Goal: Task Accomplishment & Management: Complete application form

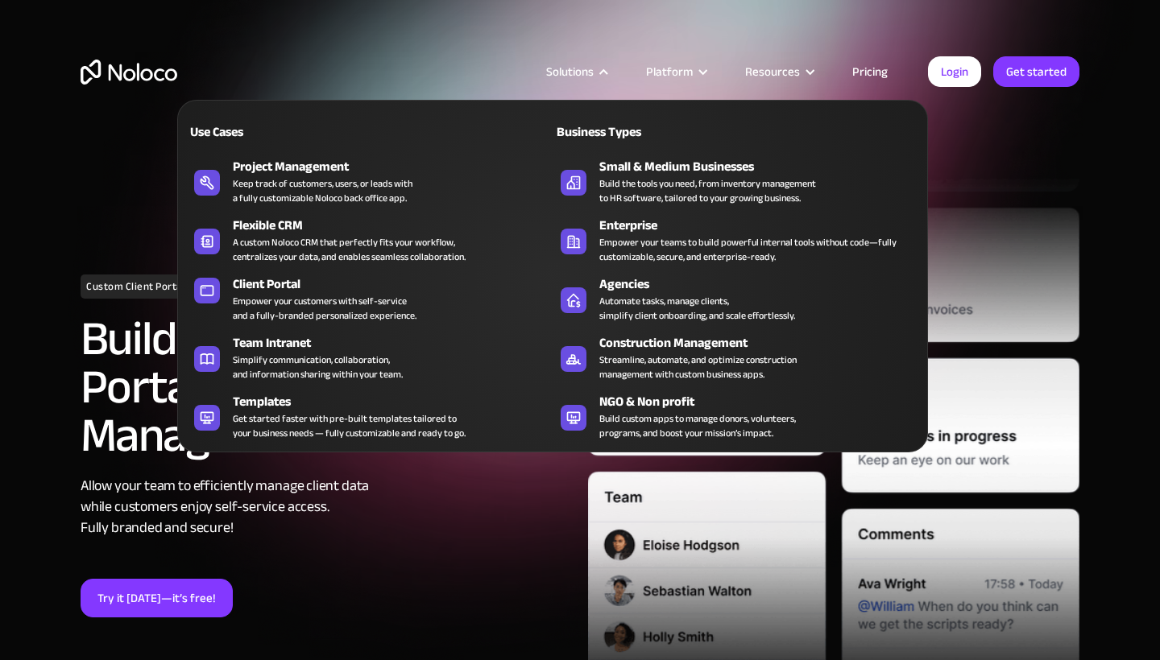
click at [366, 20] on div "Solutions Use Cases Business Types Project Management Keep track of customers, …" at bounding box center [580, 75] width 1160 height 151
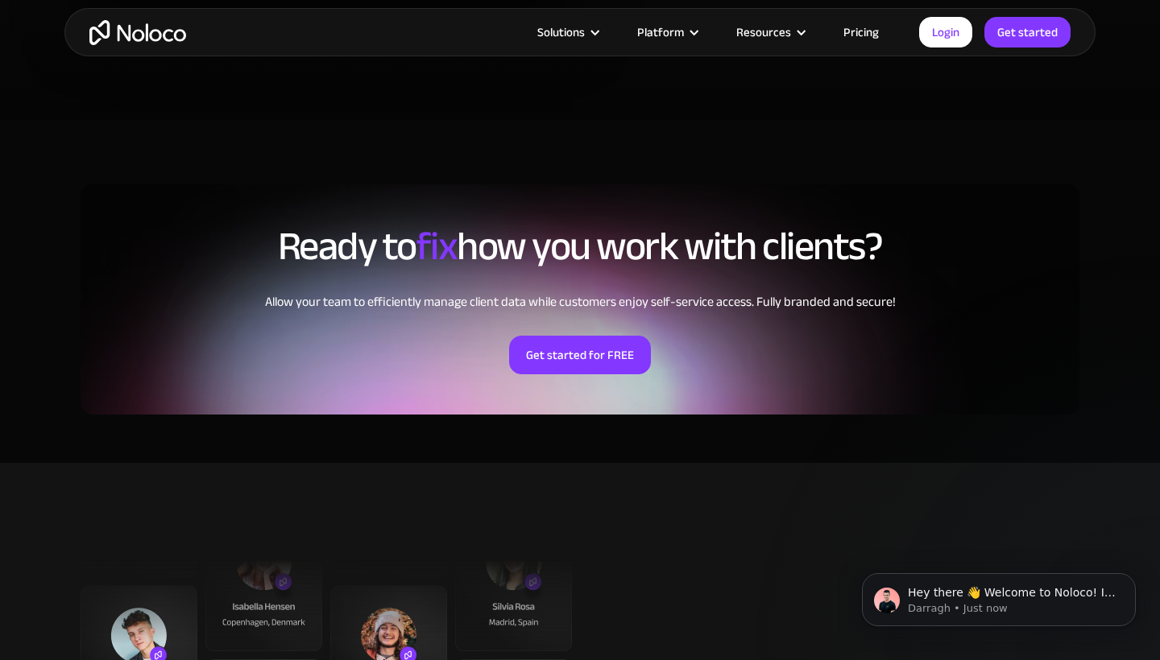
scroll to position [3672, 0]
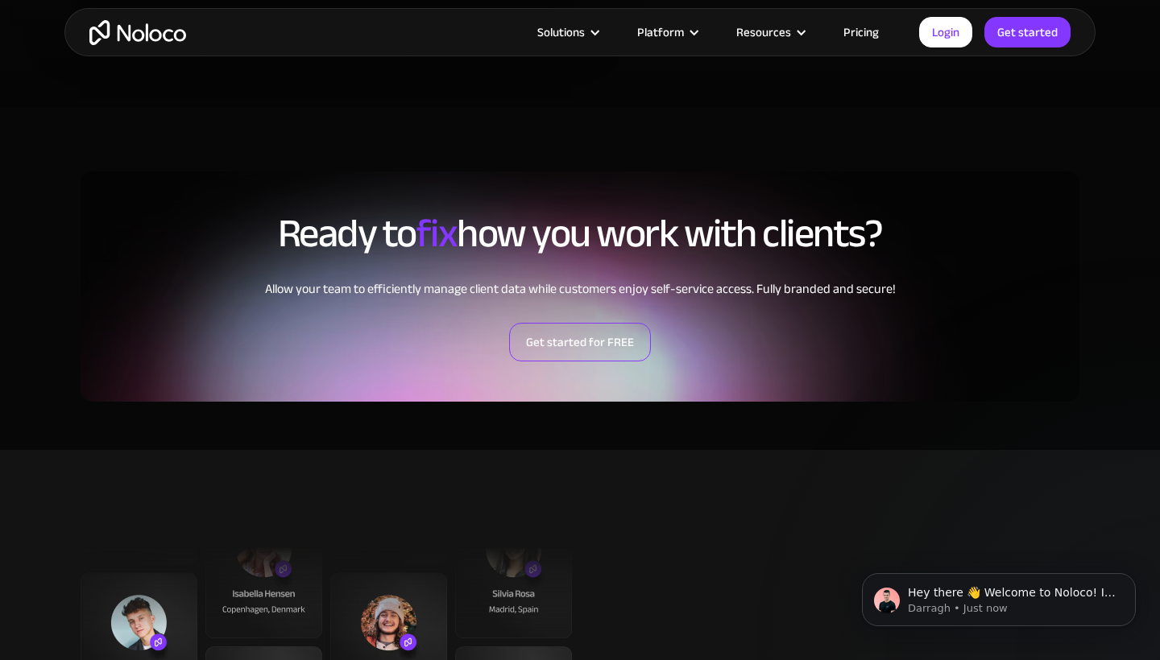
click at [578, 346] on link "Get started for FREE" at bounding box center [580, 342] width 142 height 39
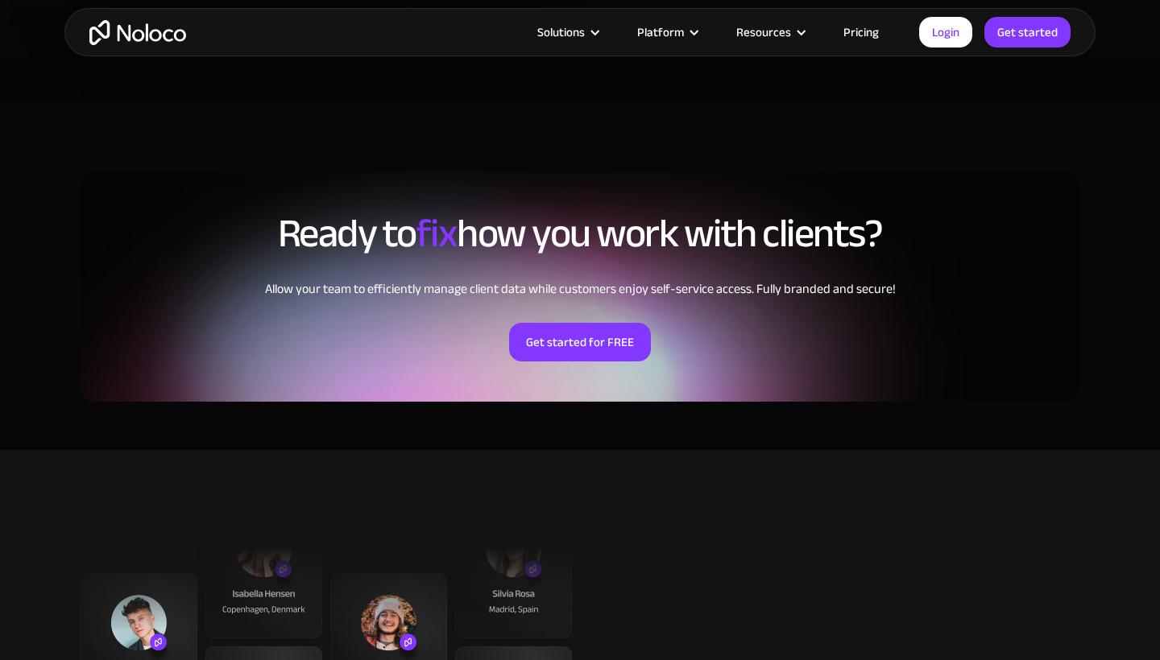
click at [853, 31] on link "Pricing" at bounding box center [861, 32] width 76 height 21
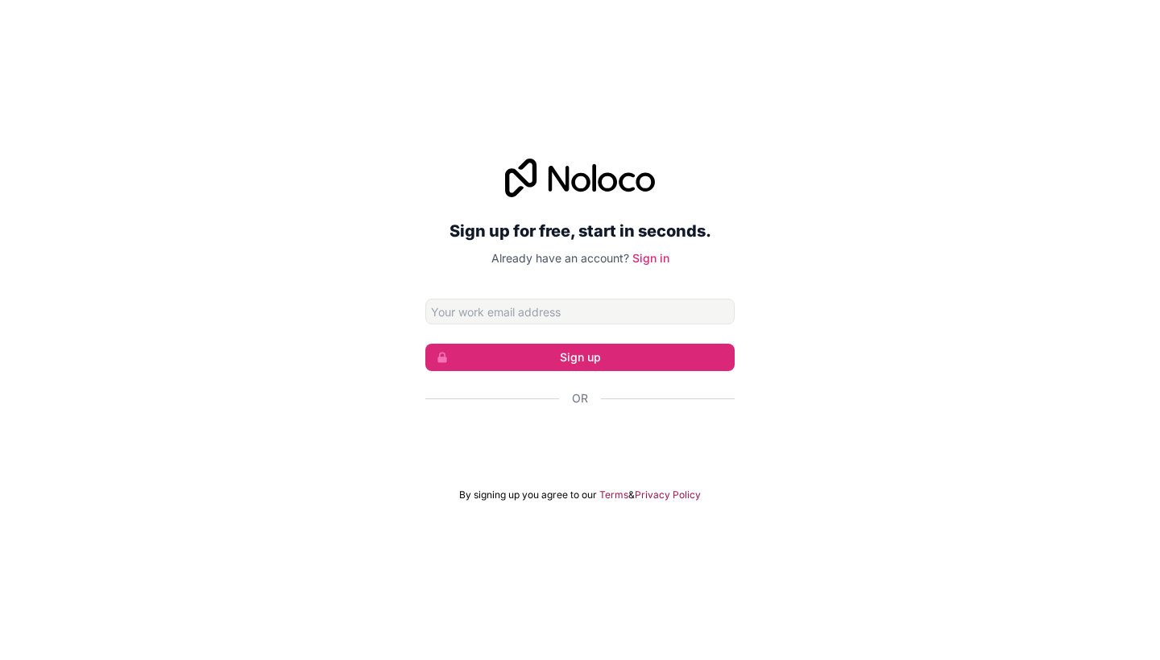
click at [755, 279] on div "Sign up for free, start in seconds. Already have an account? Sign in Sign up Or…" at bounding box center [580, 330] width 1160 height 388
click at [626, 437] on div "تسجيل الدخول باستخدام حساب Google (يفتح الرابط في علامة تبويب جديدة)" at bounding box center [579, 441] width 309 height 35
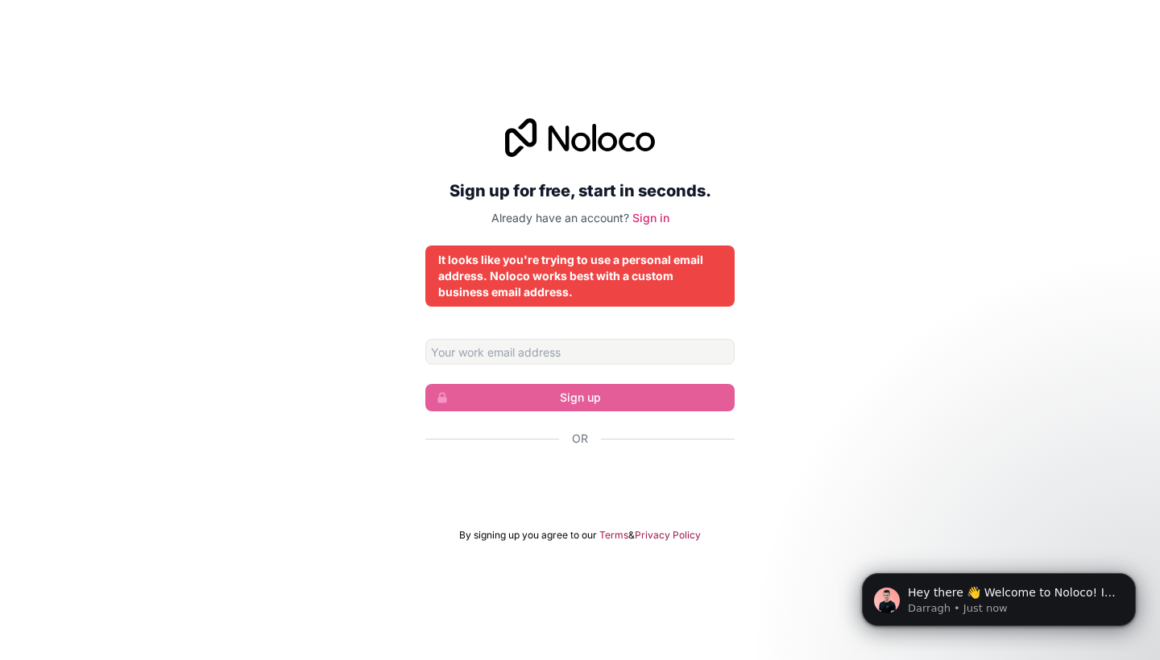
click at [826, 393] on div "Sign up for free, start in seconds. Already have an account? Sign in It looks l…" at bounding box center [580, 330] width 1160 height 469
click at [671, 358] on input "Email address" at bounding box center [579, 352] width 309 height 26
click at [835, 340] on div "Sign up for free, start in seconds. Already have an account? Sign in It looks l…" at bounding box center [580, 330] width 1160 height 469
click at [612, 365] on form "Sign up Or By signing up you agree to our Terms & Privacy Policy" at bounding box center [579, 440] width 309 height 203
click at [602, 358] on input "Email address" at bounding box center [579, 352] width 309 height 26
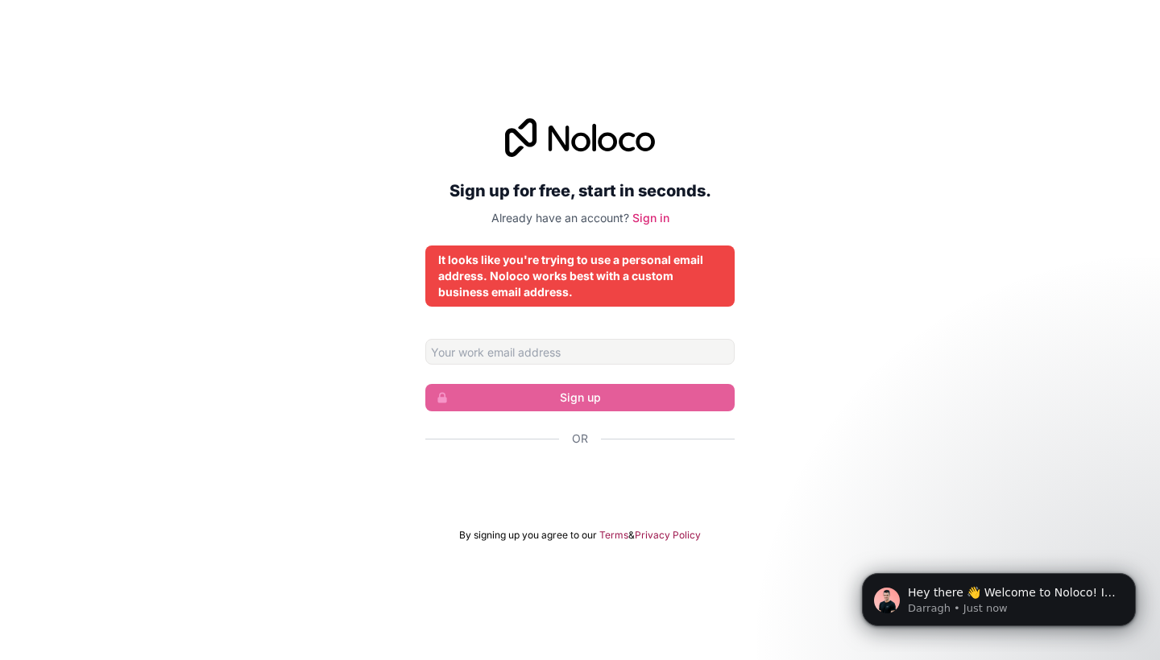
click at [421, 321] on div "Sign up for free, start in seconds. Already have an account? Sign in It looks l…" at bounding box center [580, 330] width 1160 height 469
click at [509, 364] on input "Email address" at bounding box center [579, 352] width 309 height 26
type input "henry.hardan1@gmail.com"
click at [627, 366] on form "henry.hardan1@gmail.com Sign up Or By signing up you agree to our Terms & Priva…" at bounding box center [579, 440] width 309 height 203
click at [625, 360] on input "henry.hardan1@gmail.com" at bounding box center [579, 352] width 309 height 26
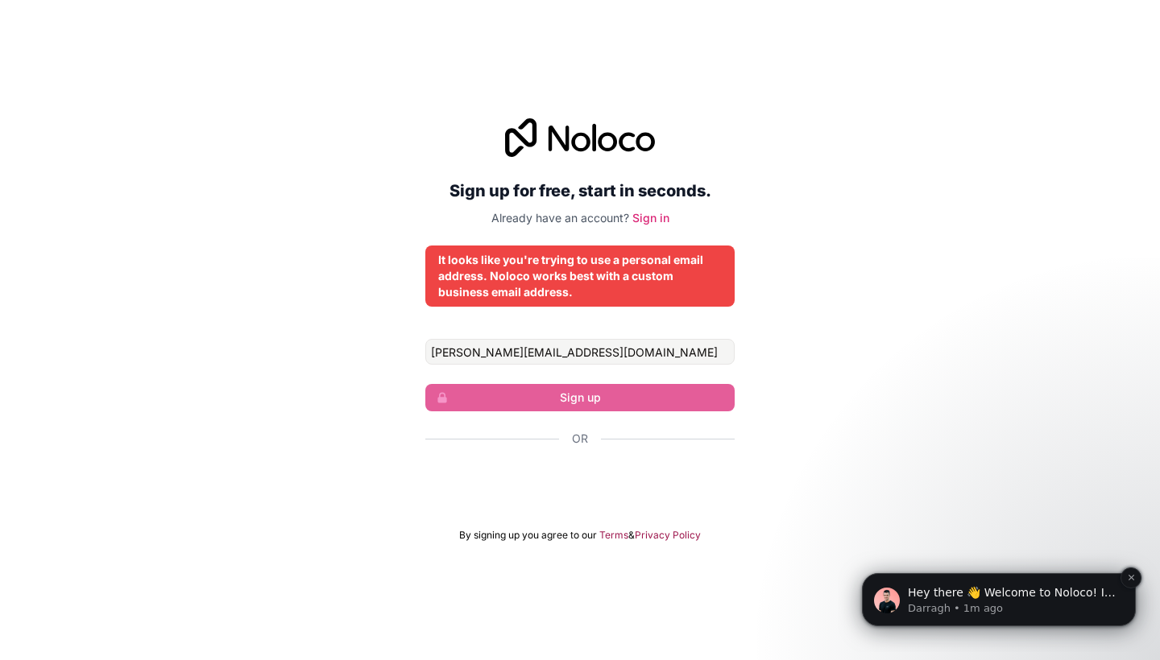
click at [904, 619] on div "Hey there 👋 Welcome to Noloco! If you have any questions, just reply to this me…" at bounding box center [999, 599] width 274 height 53
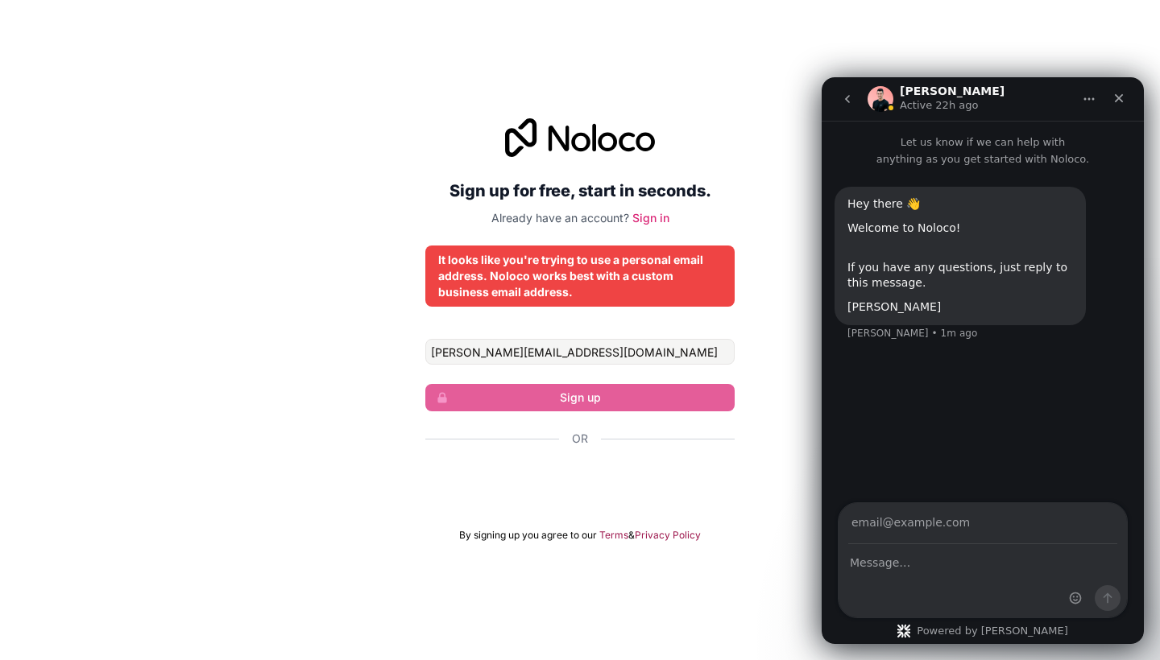
click at [840, 91] on button "go back" at bounding box center [847, 99] width 31 height 31
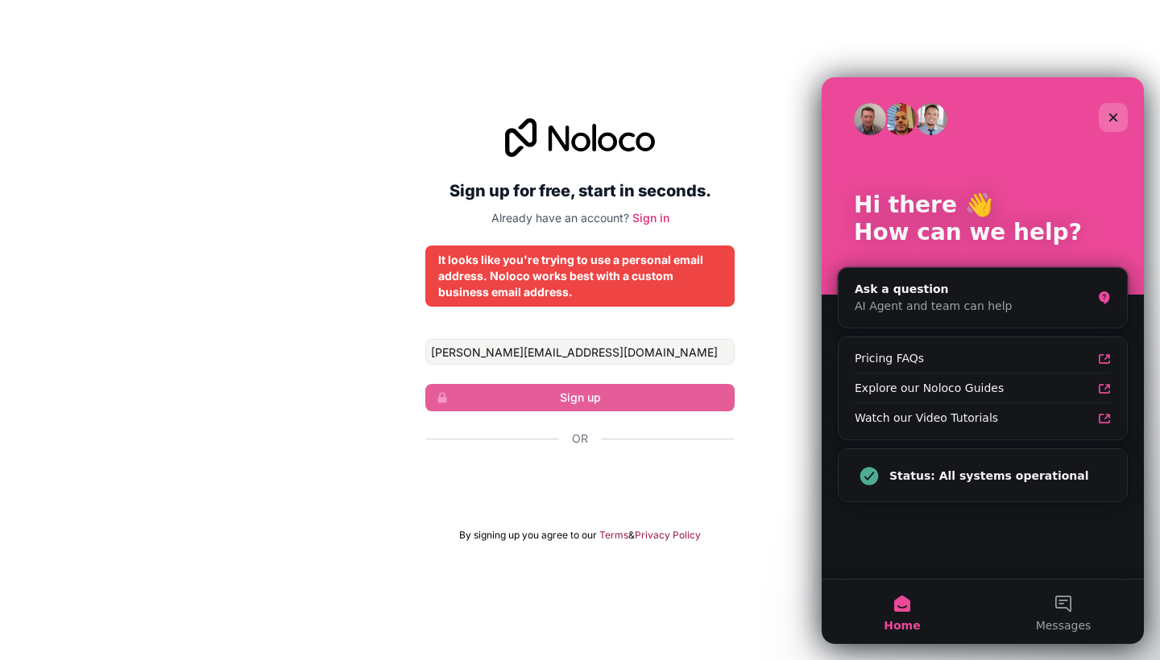
click at [1121, 119] on div "Close" at bounding box center [1113, 117] width 29 height 29
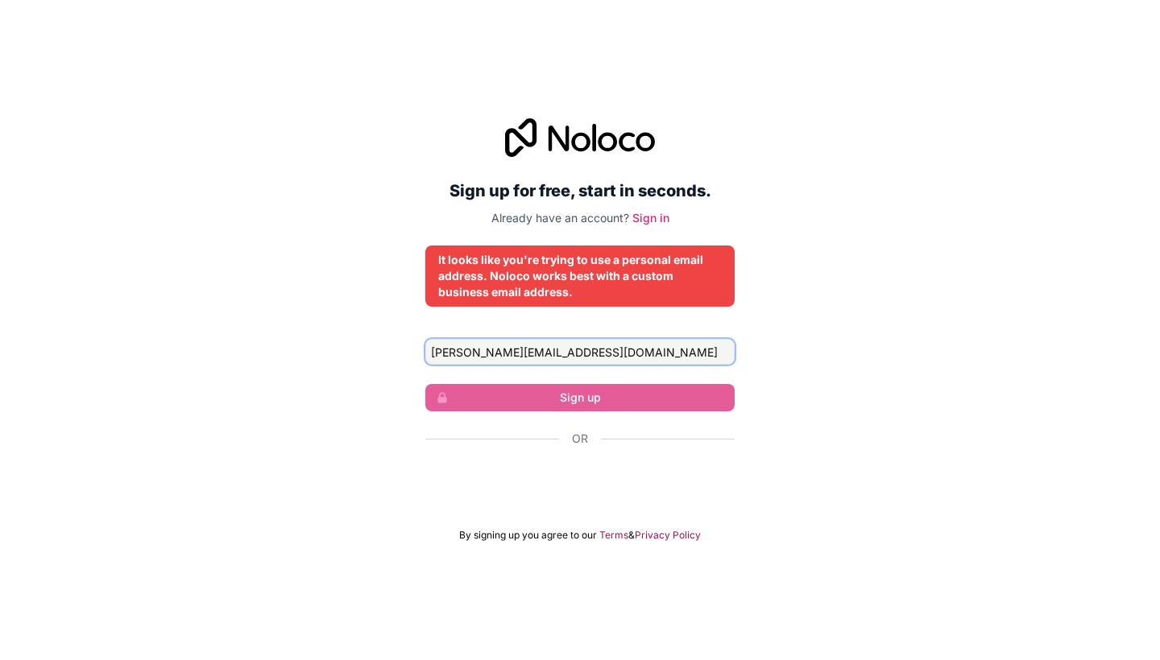
click at [591, 339] on input "henry.hardan1@gmail.com" at bounding box center [579, 352] width 309 height 26
type input "g"
paste input "kefane8331@dextrago.com"
type input "kefane8331@dextrago.com"
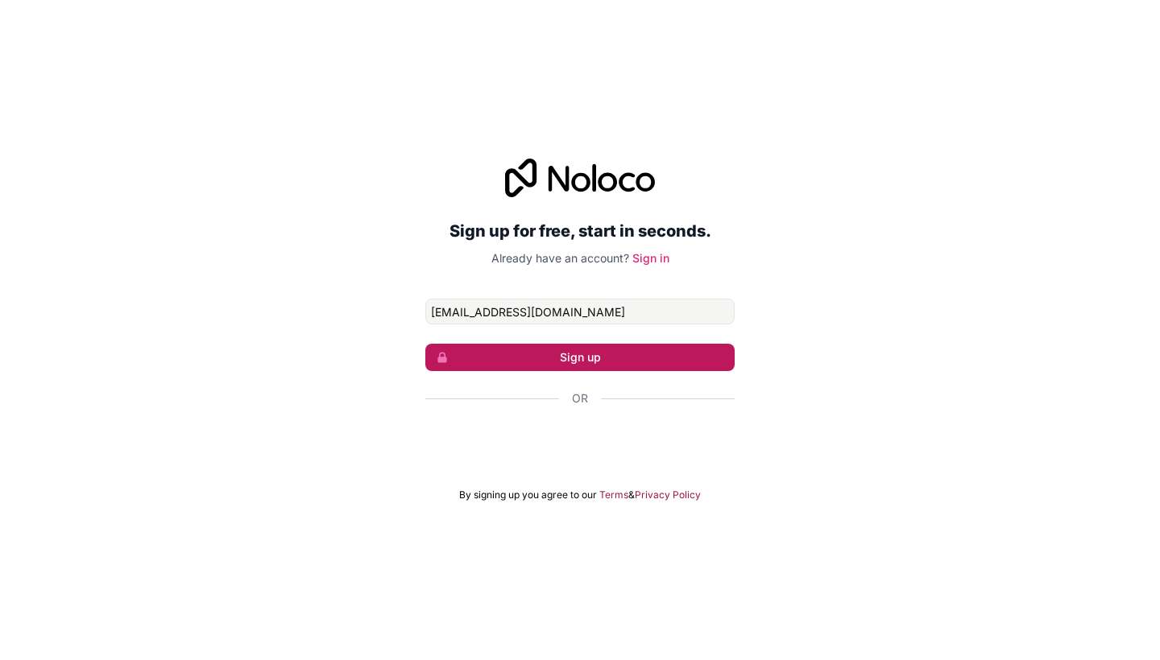
type input "[EMAIL_ADDRESS][DOMAIN_NAME]"
click at [594, 360] on button "Sign up" at bounding box center [579, 357] width 309 height 27
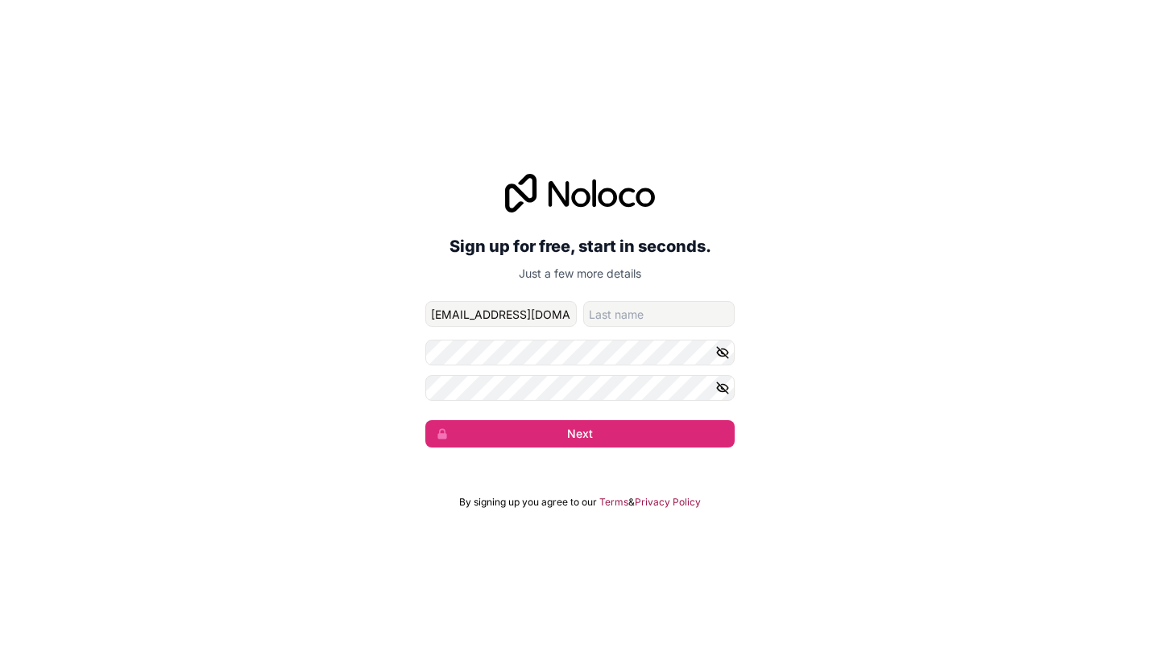
click at [514, 313] on input "[EMAIL_ADDRESS][DOMAIN_NAME]" at bounding box center [500, 314] width 151 height 26
type input "kefane8331"
click at [514, 313] on input "kefane8331" at bounding box center [500, 314] width 151 height 26
type input "Kefane"
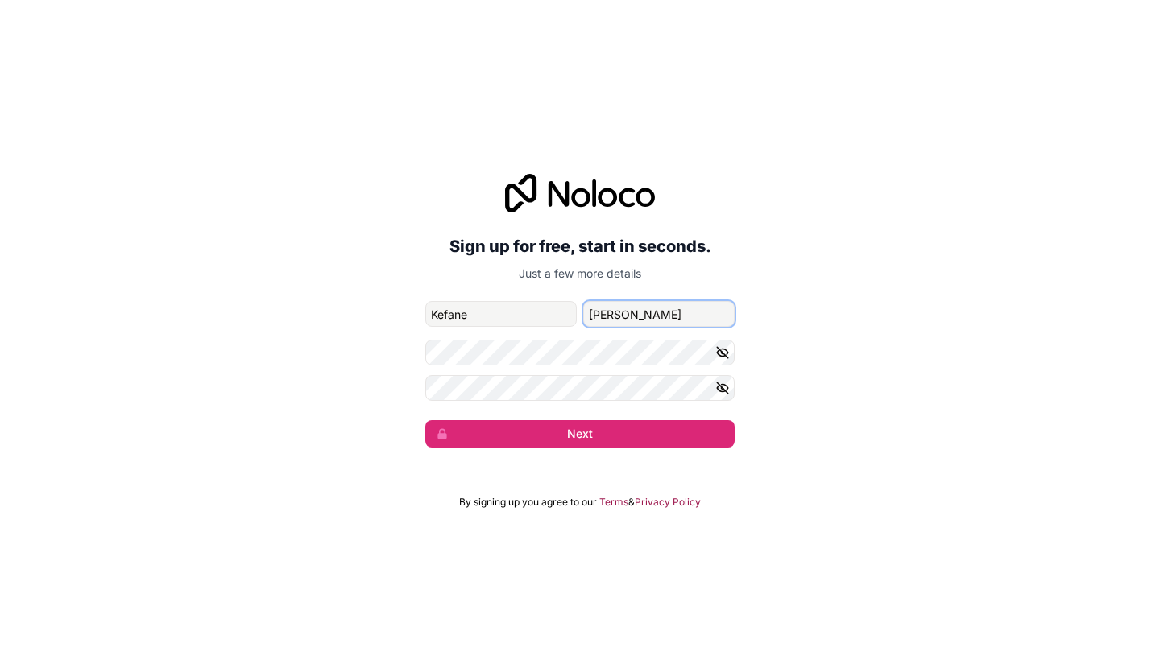
type input "Smith"
click at [722, 353] on icon "button" at bounding box center [722, 352] width 11 height 11
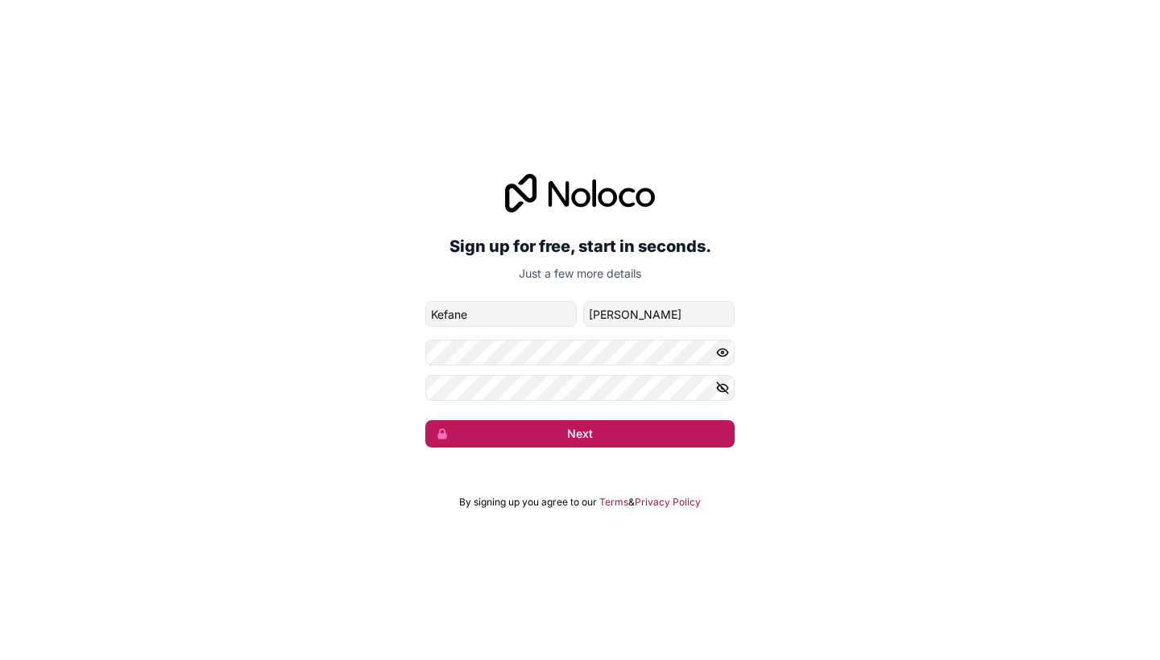
click at [636, 436] on button "Next" at bounding box center [579, 433] width 309 height 27
click at [780, 285] on div "Sign up for free, start in seconds. Just a few more details kefane8331@dextrago…" at bounding box center [580, 310] width 1160 height 319
click at [579, 420] on form "kefane8331@dextrago.com Kefane Smith Next" at bounding box center [579, 374] width 309 height 147
click at [590, 423] on button "Next" at bounding box center [579, 433] width 309 height 27
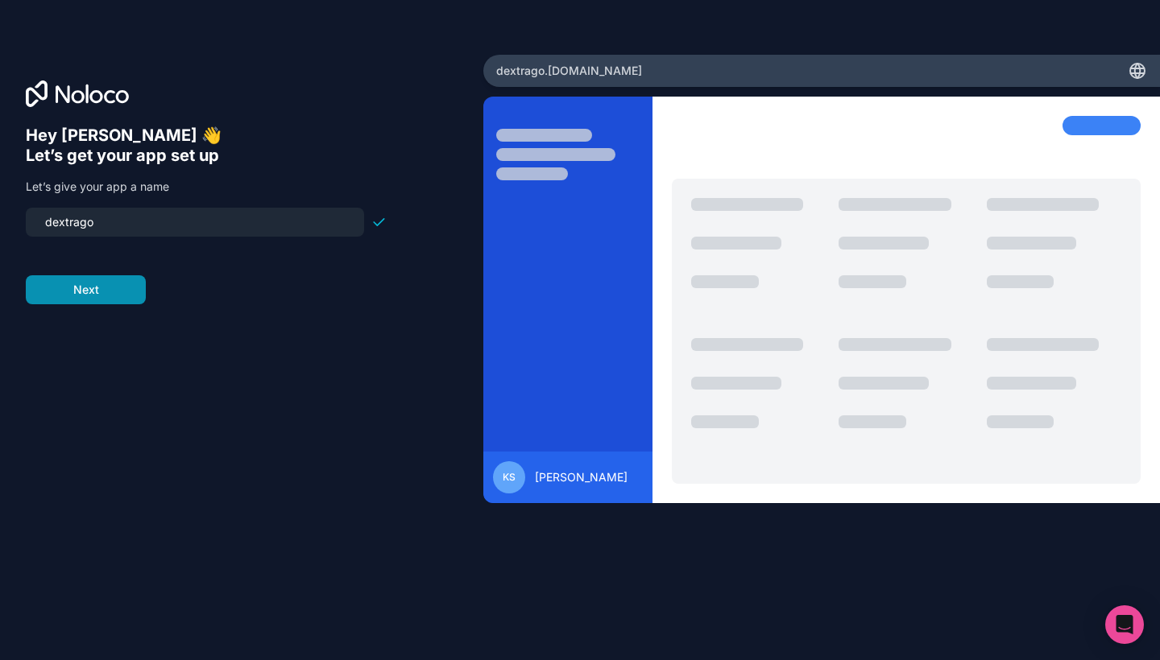
click at [93, 293] on button "Next" at bounding box center [86, 289] width 120 height 29
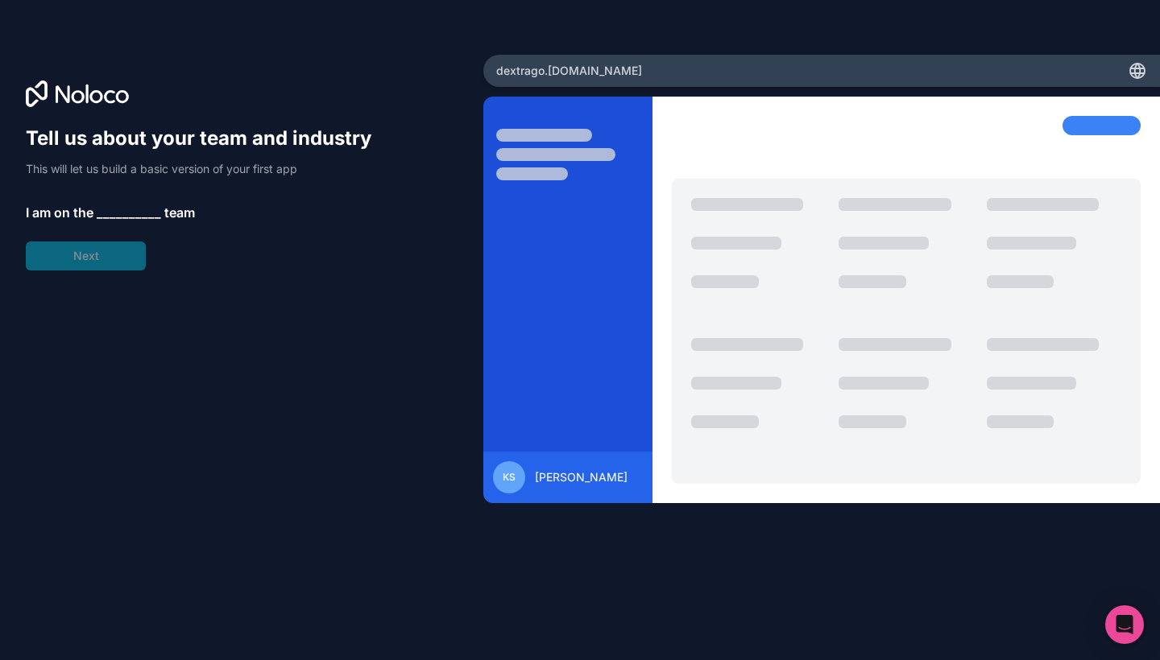
click at [124, 210] on span "__________" at bounding box center [129, 212] width 64 height 19
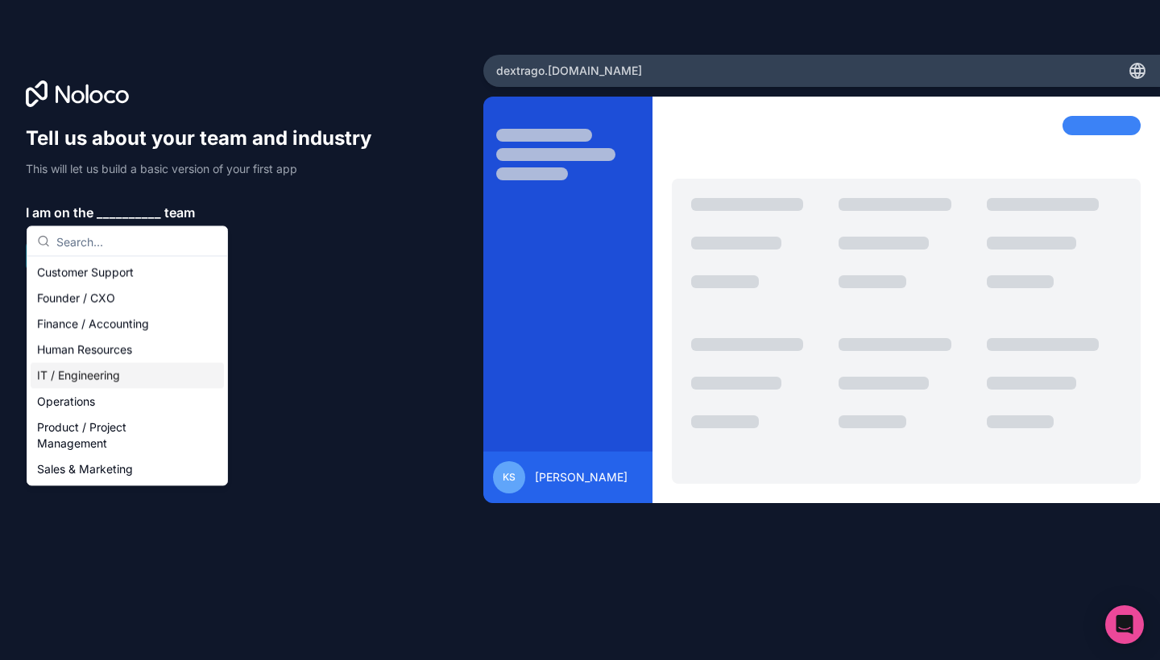
click at [126, 372] on div "IT / Engineering" at bounding box center [127, 376] width 193 height 26
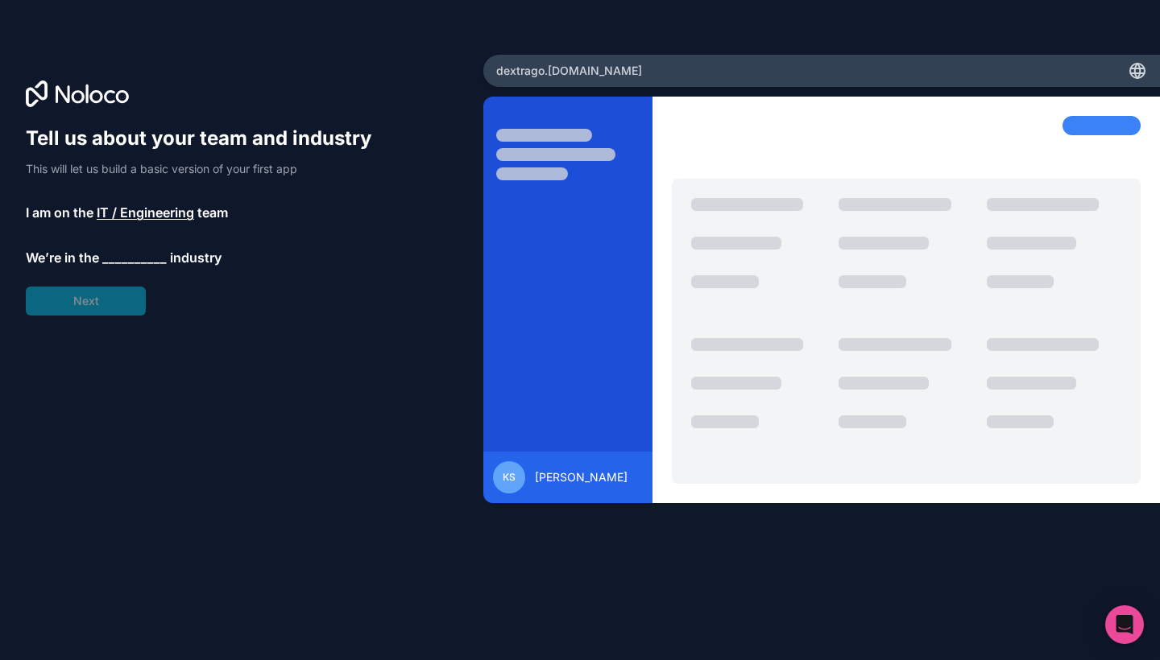
click at [125, 248] on div "Tell us about your team and industry This will let us build a basic version of …" at bounding box center [206, 221] width 361 height 190
click at [130, 215] on span "IT / Engineering" at bounding box center [145, 212] width 97 height 19
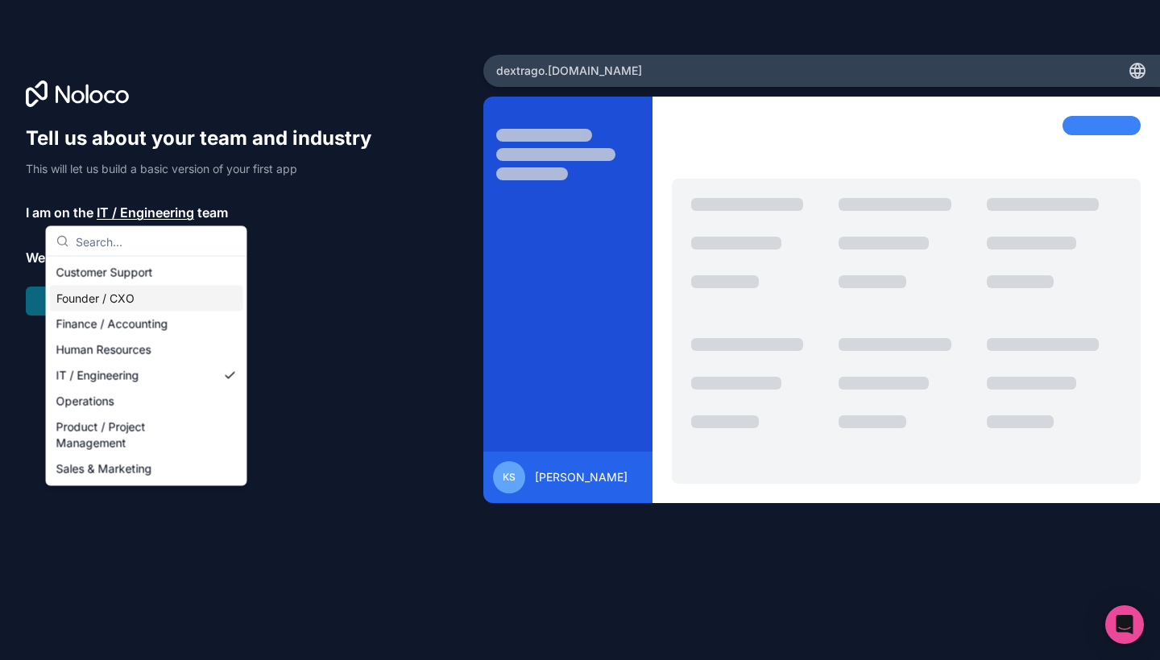
click at [141, 304] on div "Founder / CXO" at bounding box center [146, 299] width 193 height 26
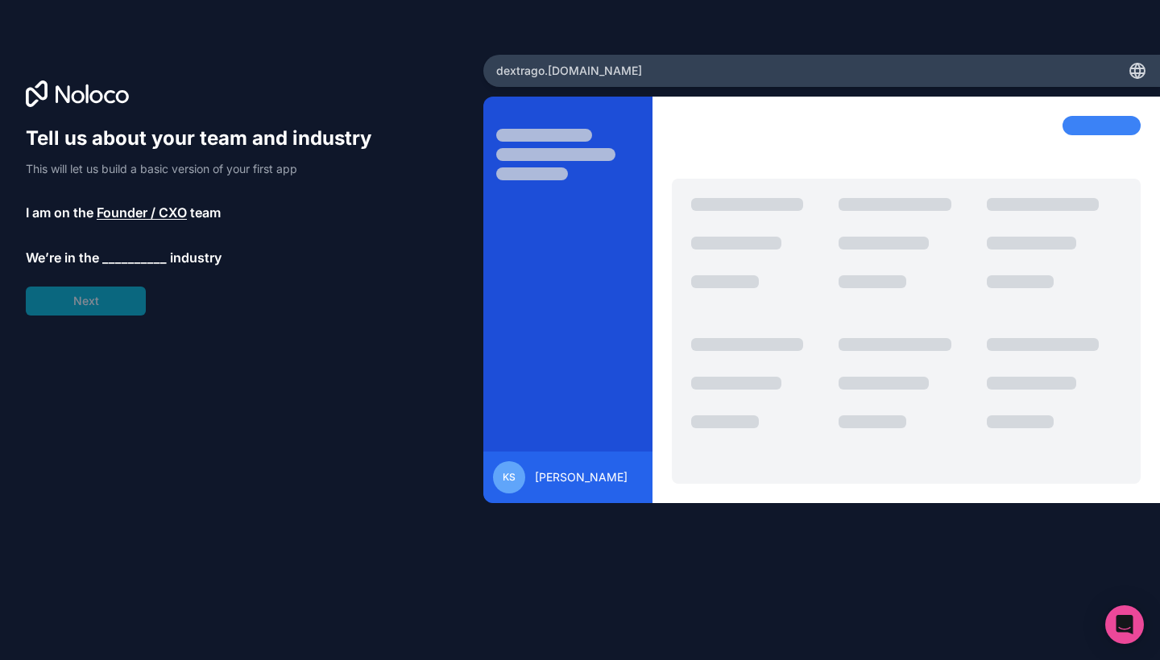
click at [135, 257] on span "__________" at bounding box center [134, 257] width 64 height 19
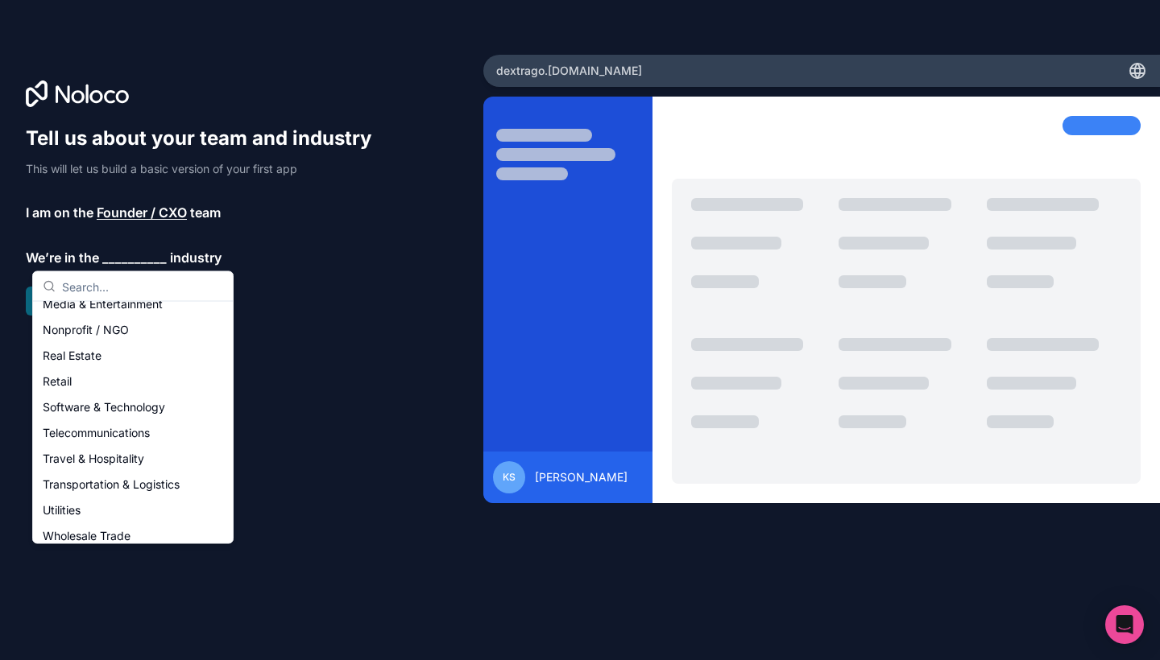
scroll to position [303, 0]
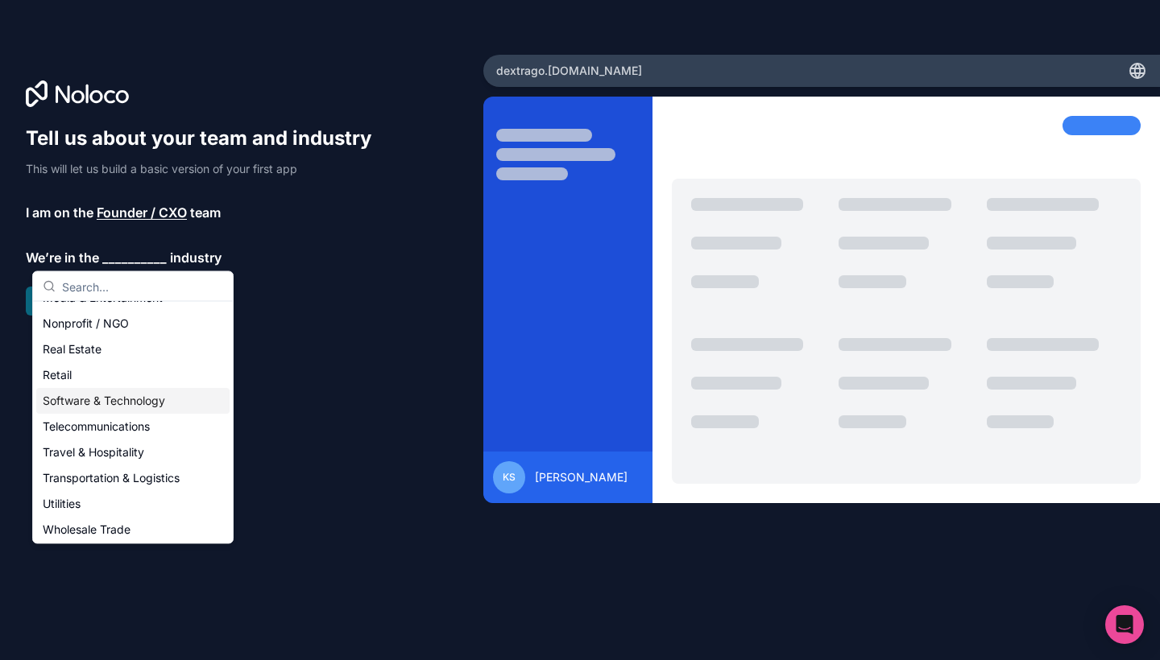
click at [125, 396] on div "Software & Technology" at bounding box center [132, 402] width 193 height 26
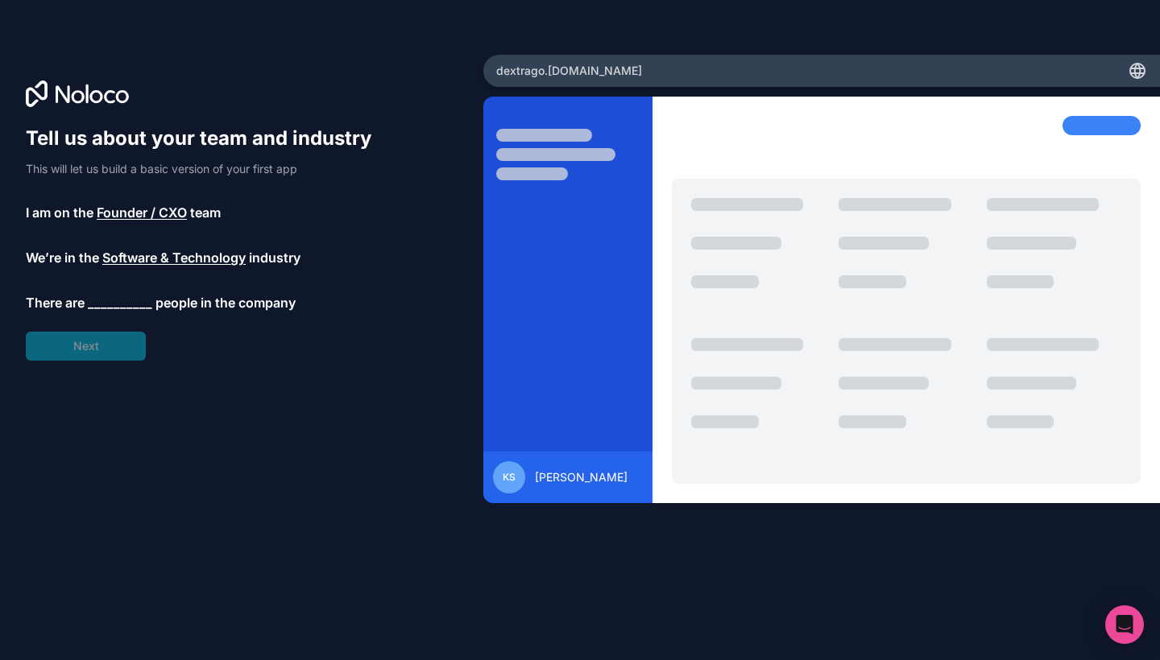
click at [135, 297] on span "__________" at bounding box center [120, 302] width 64 height 19
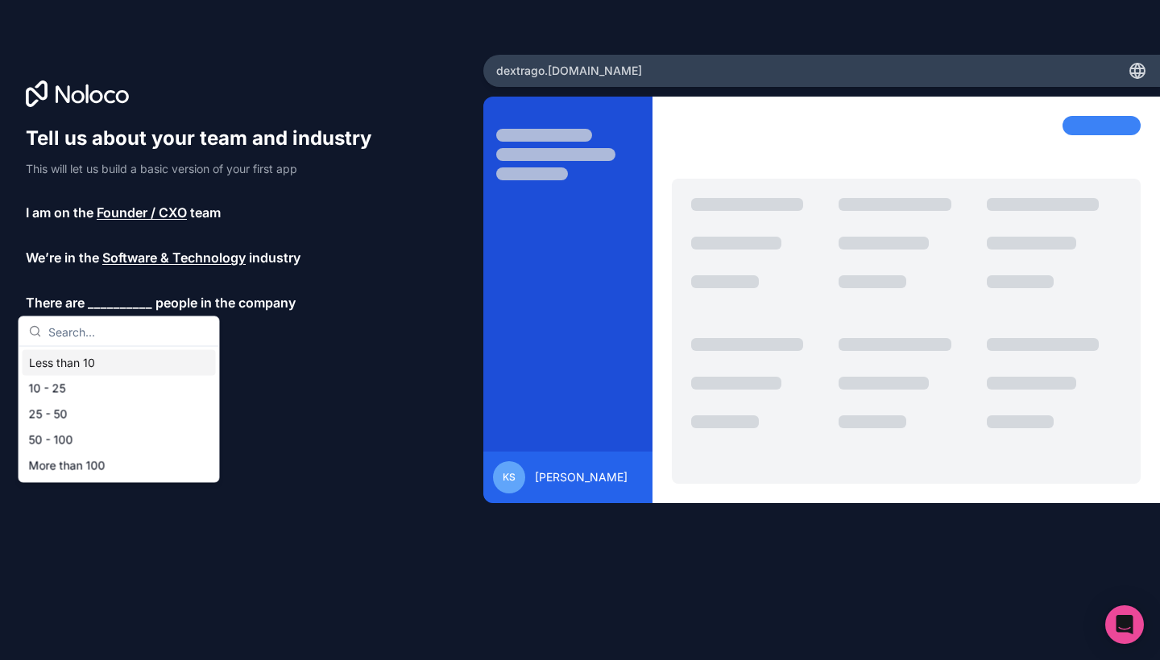
click at [74, 369] on div "Less than 10" at bounding box center [119, 363] width 193 height 26
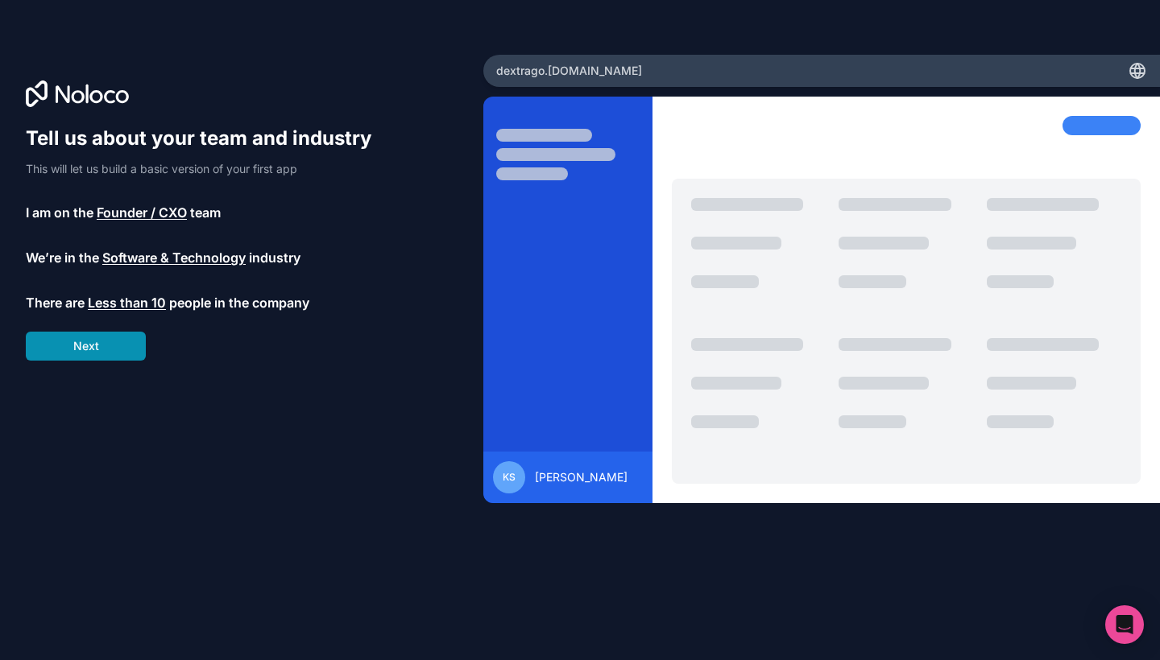
click at [110, 342] on button "Next" at bounding box center [86, 346] width 120 height 29
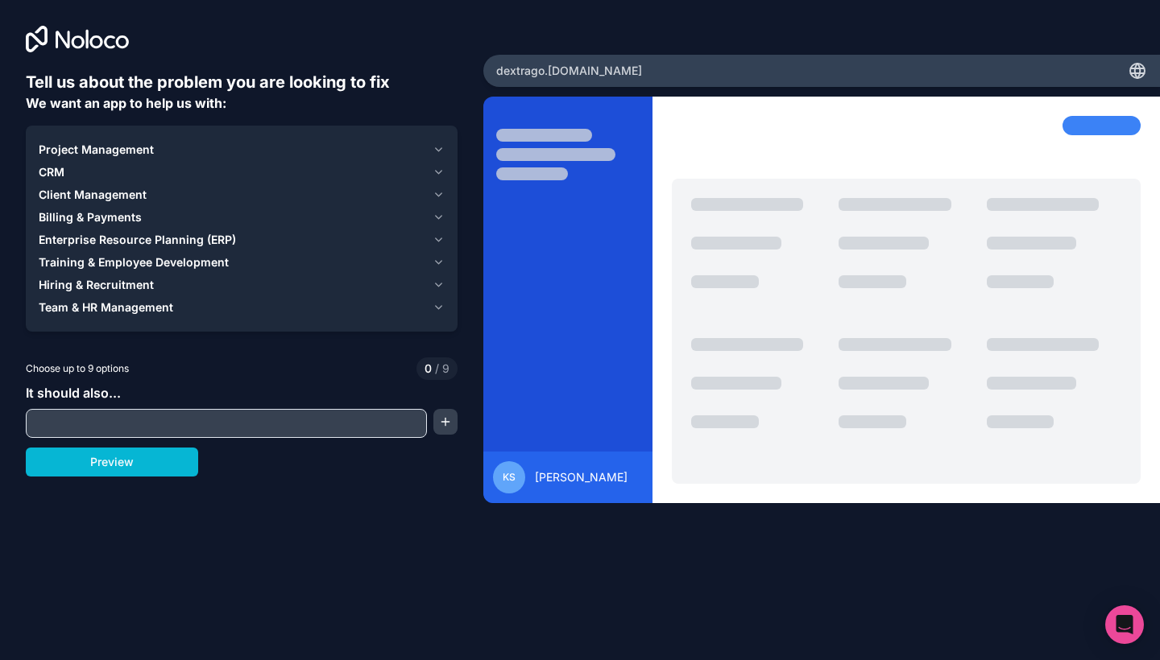
click at [149, 146] on span "Project Management" at bounding box center [96, 150] width 115 height 16
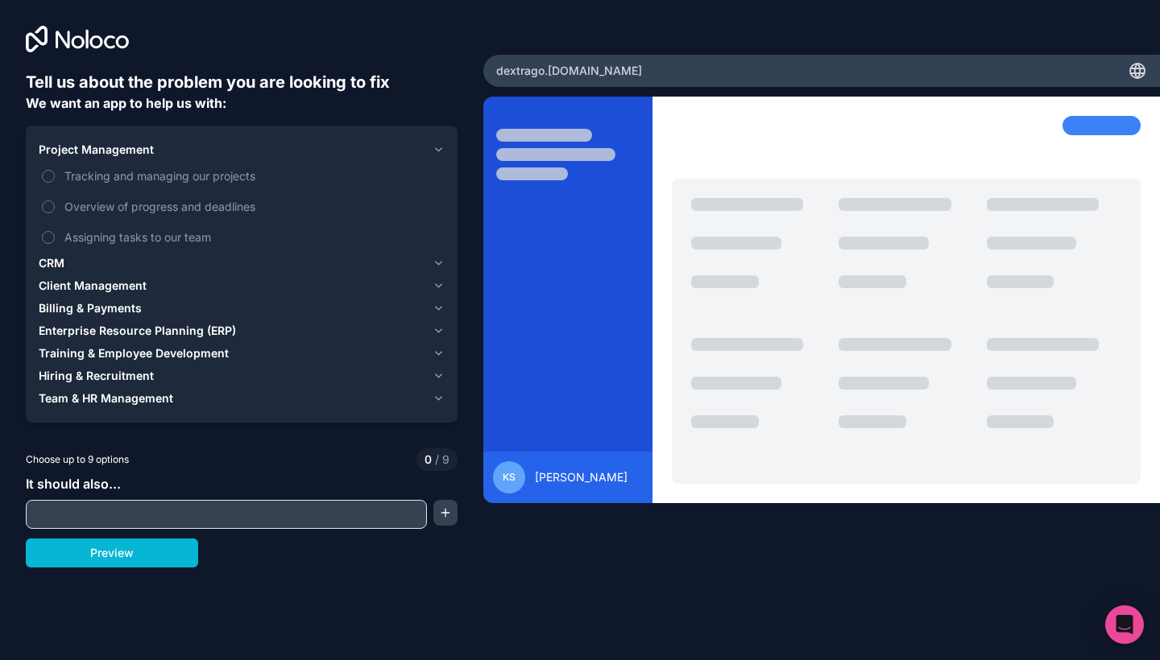
click at [159, 146] on div "Project Management" at bounding box center [232, 150] width 387 height 16
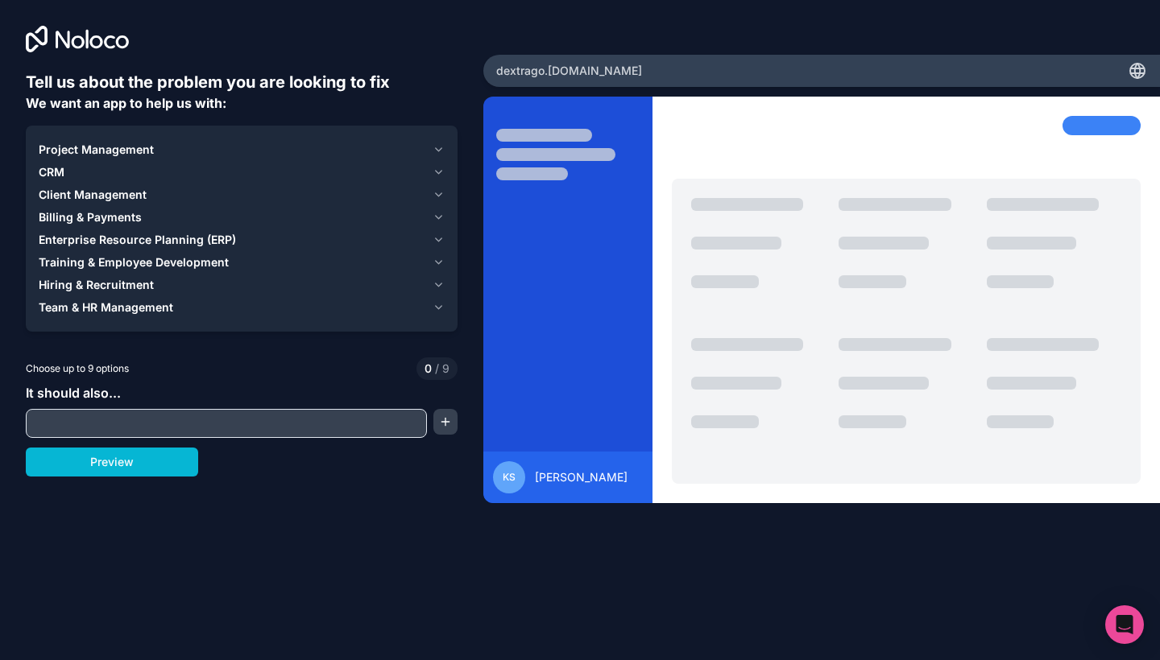
click at [159, 146] on div "Project Management" at bounding box center [232, 150] width 387 height 16
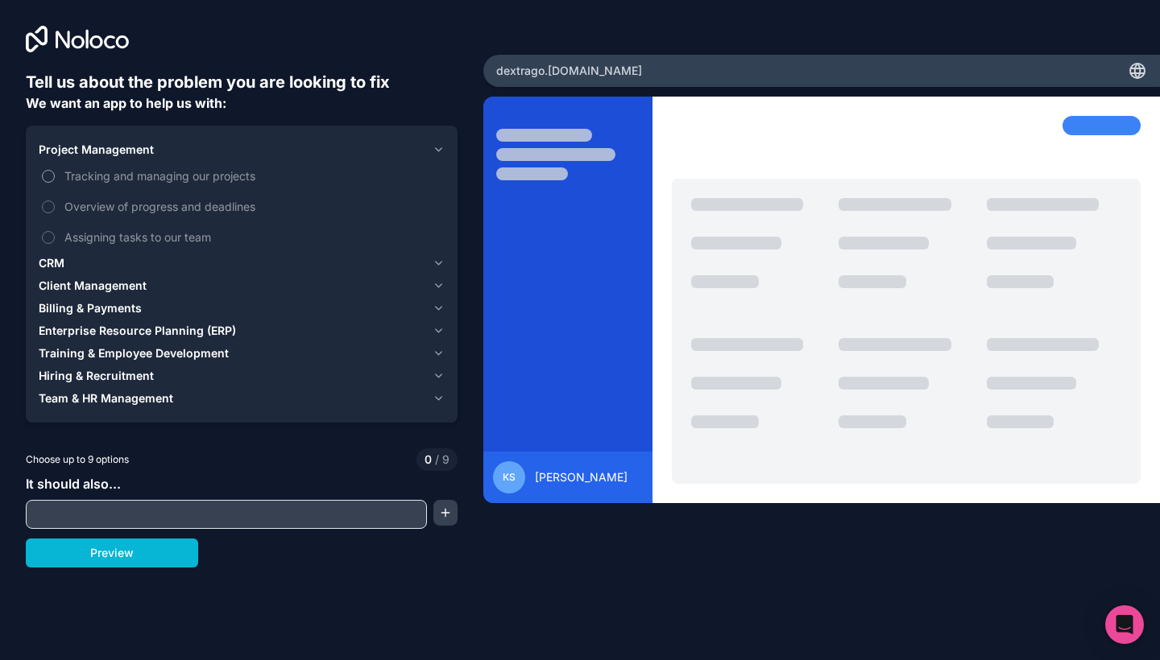
click at [139, 173] on span "Tracking and managing our projects" at bounding box center [252, 176] width 377 height 17
click at [55, 173] on button "Tracking and managing our projects" at bounding box center [48, 176] width 13 height 13
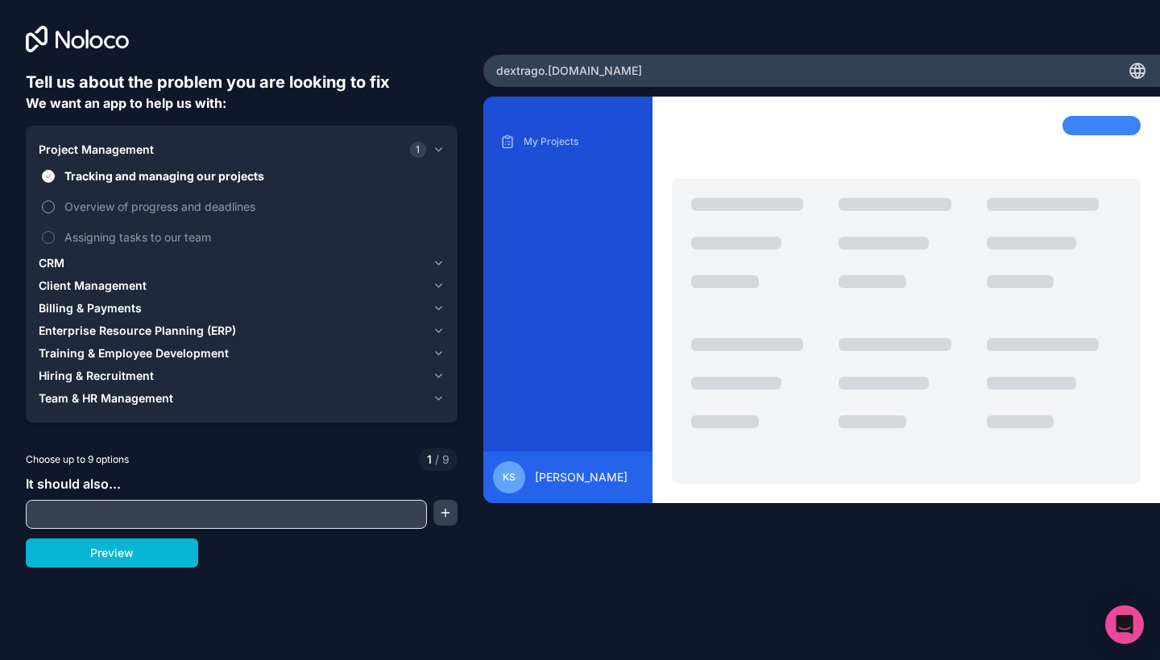
click at [131, 205] on span "Overview of progress and deadlines" at bounding box center [252, 206] width 377 height 17
click at [55, 205] on button "Overview of progress and deadlines" at bounding box center [48, 207] width 13 height 13
click at [130, 231] on span "Assigning tasks to our team" at bounding box center [252, 237] width 377 height 17
click at [55, 231] on button "Assigning tasks to our team" at bounding box center [48, 237] width 13 height 13
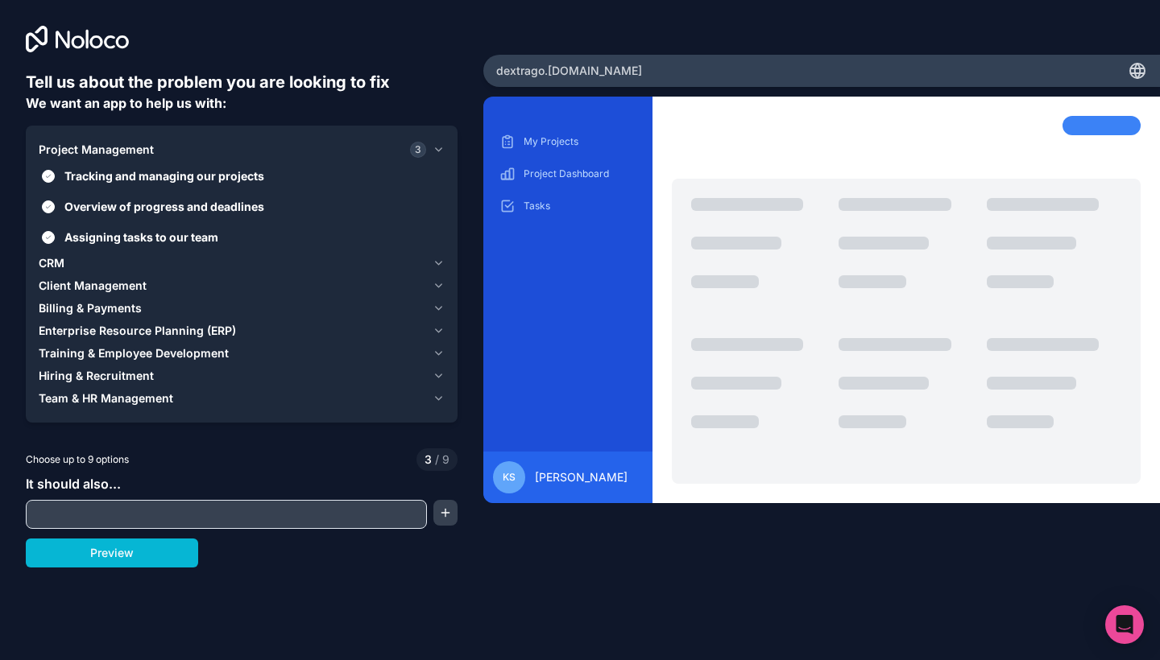
click at [73, 259] on div "CRM" at bounding box center [232, 263] width 387 height 16
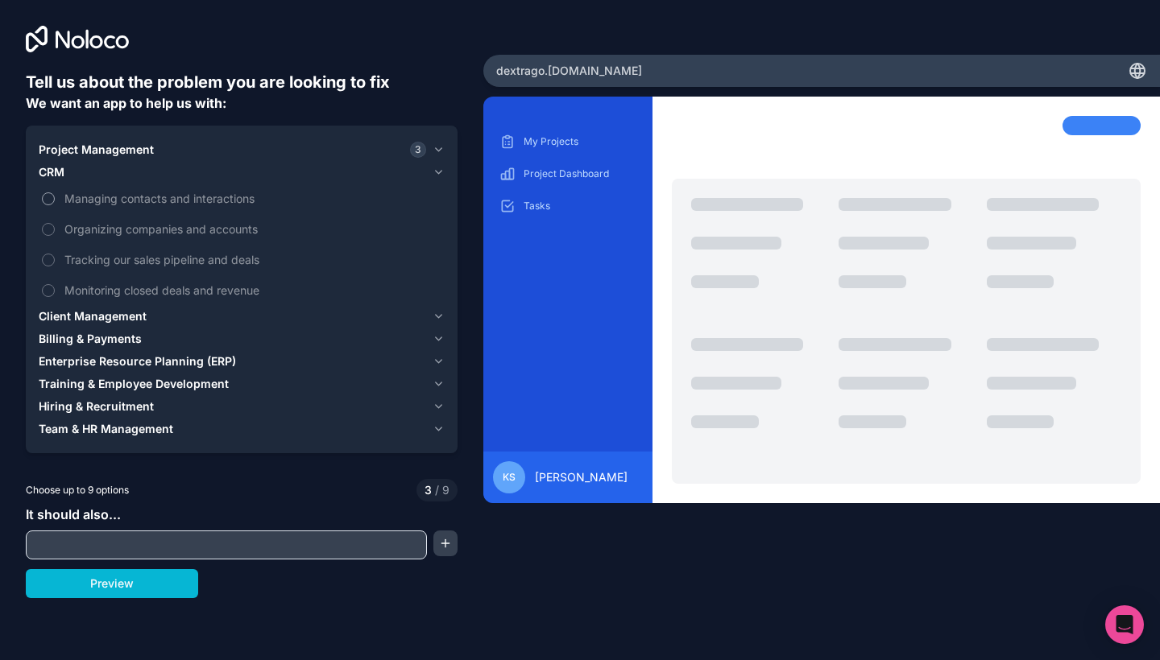
click at [144, 200] on span "Managing contacts and interactions" at bounding box center [252, 198] width 377 height 17
click at [55, 200] on button "Managing contacts and interactions" at bounding box center [48, 198] width 13 height 13
click at [129, 229] on span "Organizing companies and accounts" at bounding box center [252, 229] width 377 height 17
click at [55, 229] on button "Organizing companies and accounts" at bounding box center [48, 229] width 13 height 13
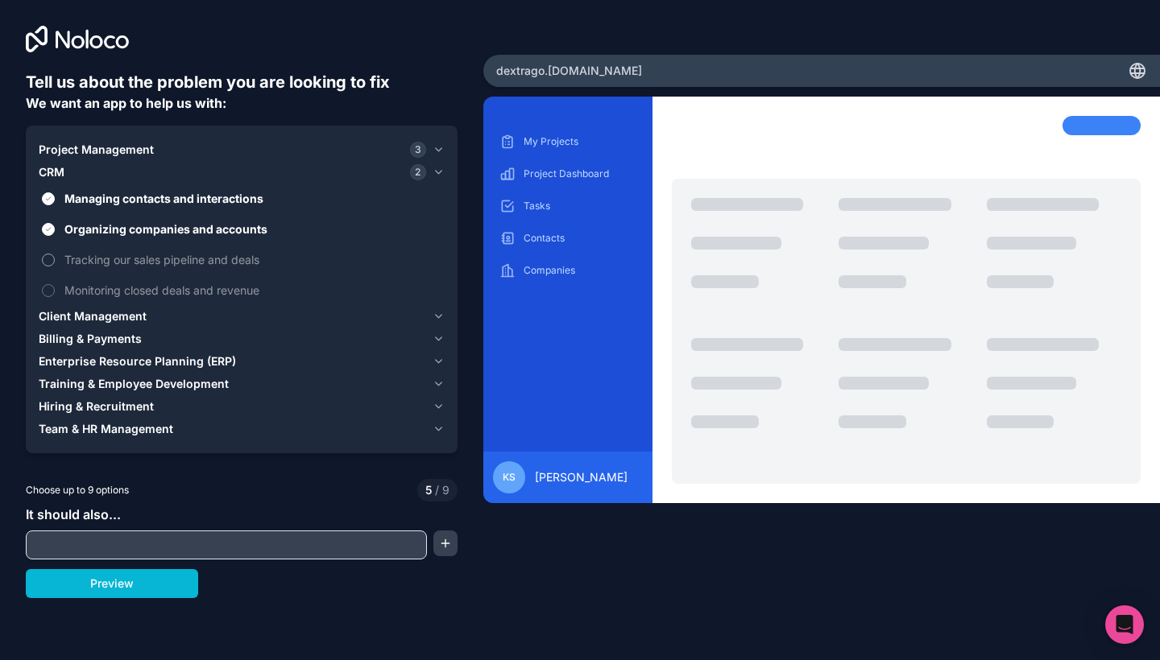
click at [129, 259] on span "Tracking our sales pipeline and deals" at bounding box center [252, 259] width 377 height 17
click at [55, 259] on button "Tracking our sales pipeline and deals" at bounding box center [48, 260] width 13 height 13
click at [123, 287] on span "Monitoring closed deals and revenue" at bounding box center [252, 290] width 377 height 17
click at [55, 287] on button "Monitoring closed deals and revenue" at bounding box center [48, 290] width 13 height 13
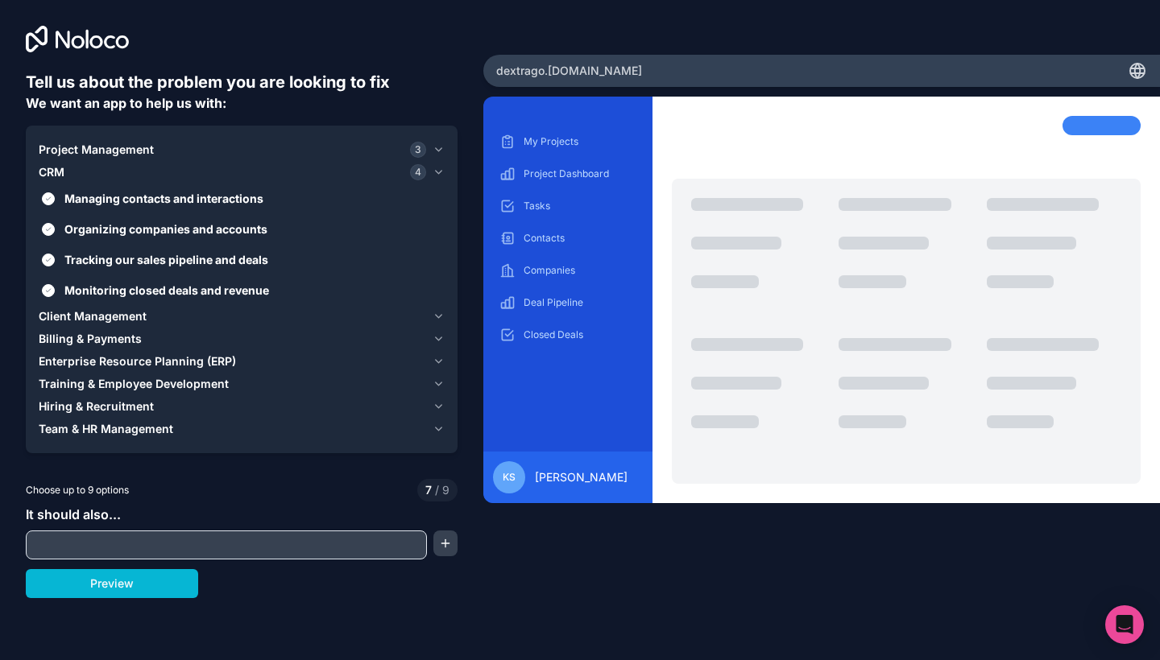
click at [114, 319] on span "Client Management" at bounding box center [93, 316] width 108 height 16
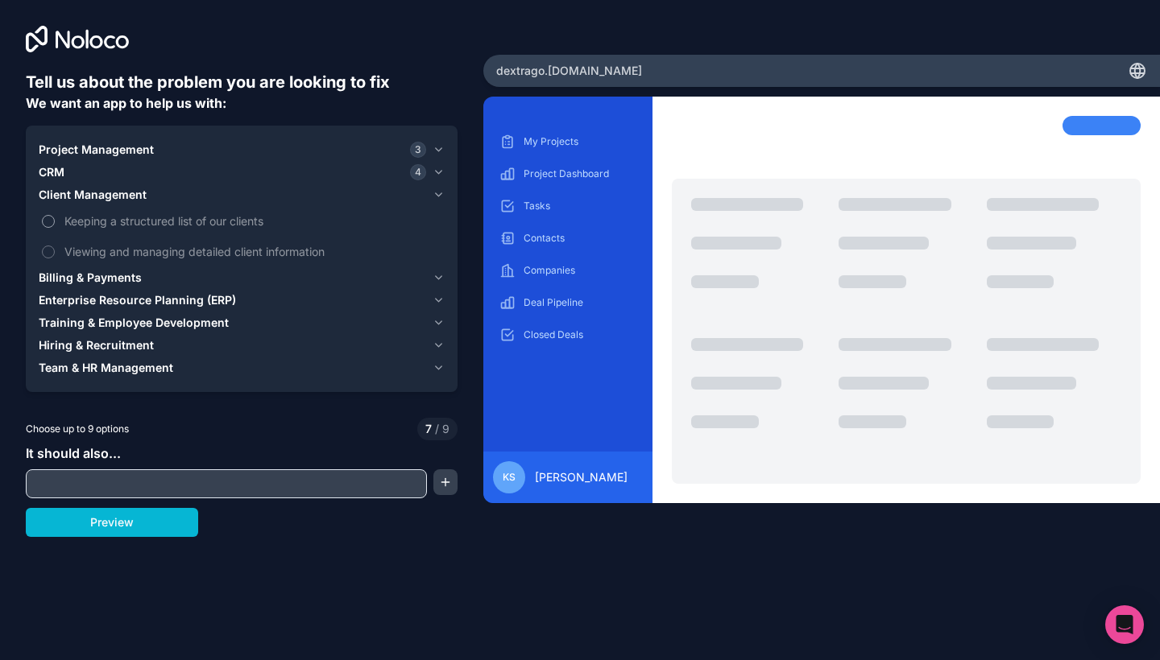
click at [122, 221] on span "Keeping a structured list of our clients" at bounding box center [252, 221] width 377 height 17
click at [55, 221] on button "Keeping a structured list of our clients" at bounding box center [48, 221] width 13 height 13
click at [120, 250] on span "Viewing and managing detailed client information" at bounding box center [252, 251] width 377 height 17
click at [55, 250] on button "Viewing and managing detailed client information" at bounding box center [48, 252] width 13 height 13
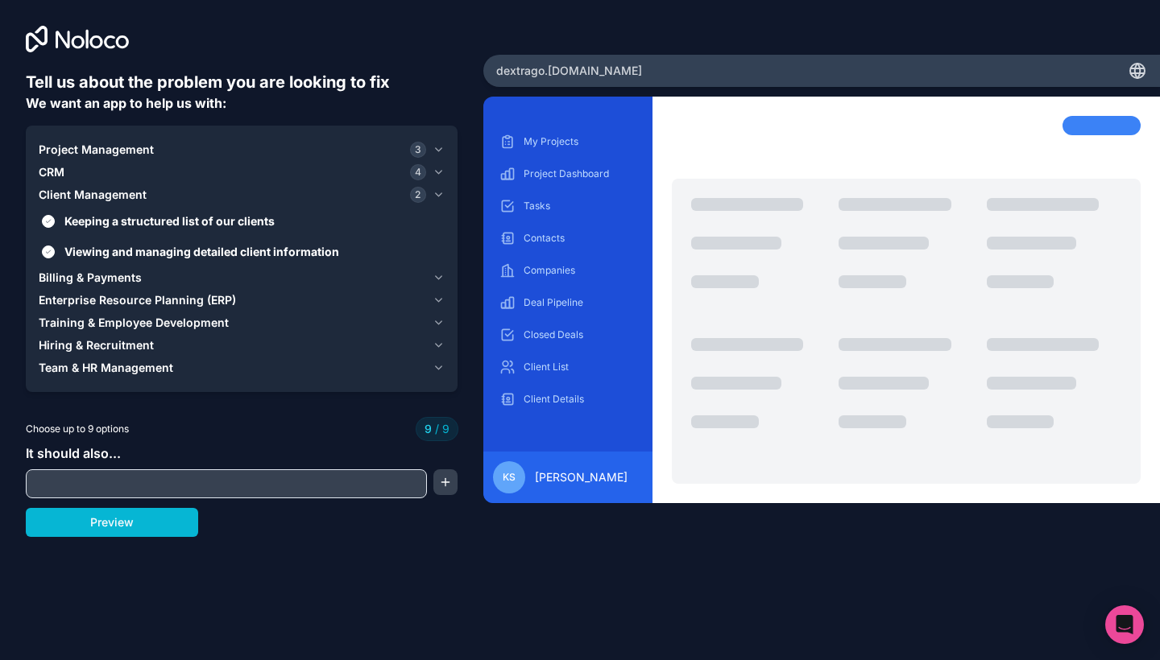
click at [102, 272] on span "Billing & Payments" at bounding box center [90, 278] width 103 height 16
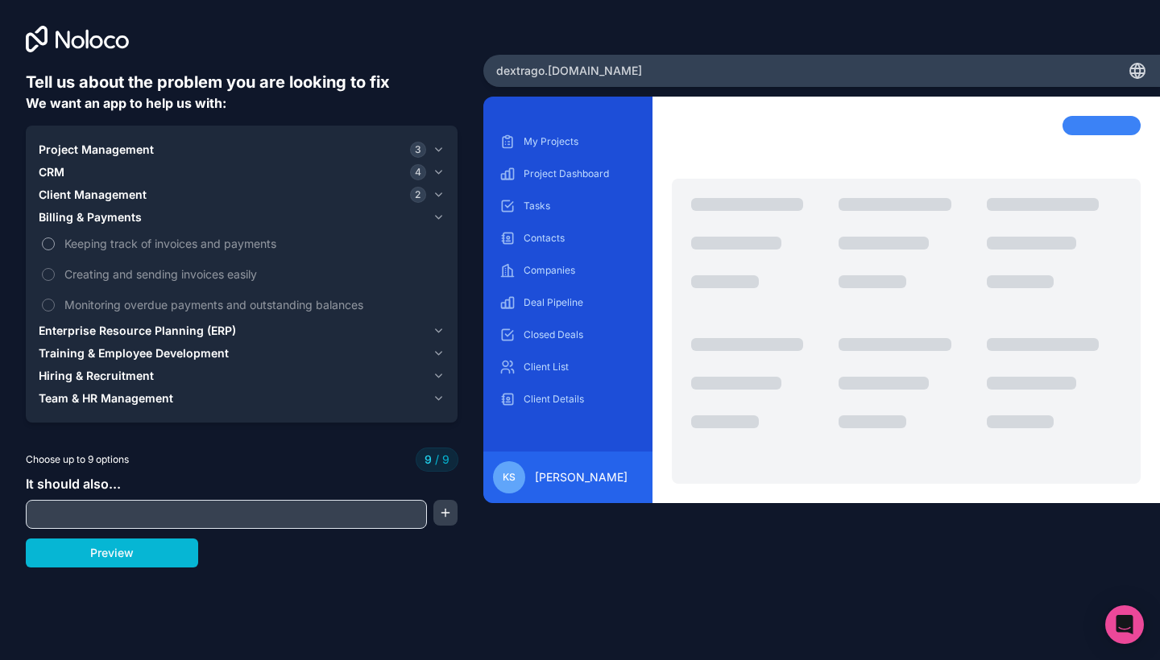
click at [141, 246] on span "Keeping track of invoices and payments" at bounding box center [252, 243] width 377 height 17
click at [135, 240] on span "Keeping track of invoices and payments" at bounding box center [252, 243] width 377 height 17
click at [86, 245] on span "Keeping track of invoices and payments" at bounding box center [252, 243] width 377 height 17
click at [85, 265] on label "Creating and sending invoices easily" at bounding box center [242, 274] width 406 height 30
click at [85, 269] on span "Creating and sending invoices easily" at bounding box center [252, 274] width 377 height 17
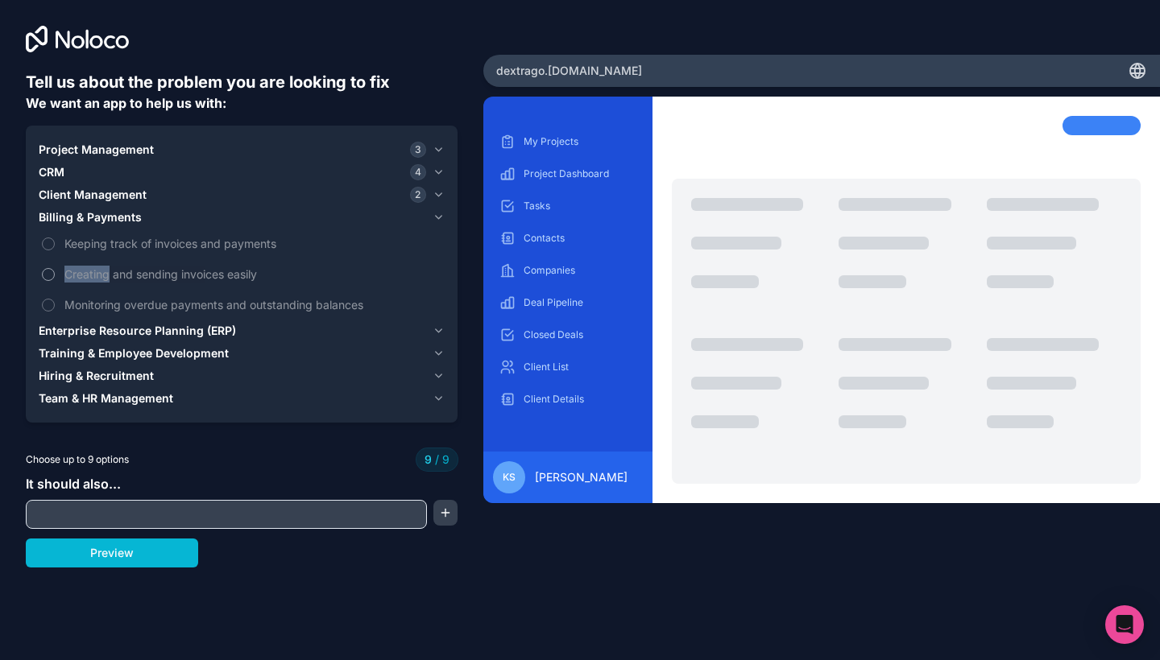
click at [85, 269] on span "Creating and sending invoices easily" at bounding box center [252, 274] width 377 height 17
click at [250, 418] on div "Project Management 3 CRM 4 Client Management 2 Billing & Payments Keeping track…" at bounding box center [242, 274] width 432 height 297
click at [159, 395] on span "Team & HR Management" at bounding box center [106, 399] width 135 height 16
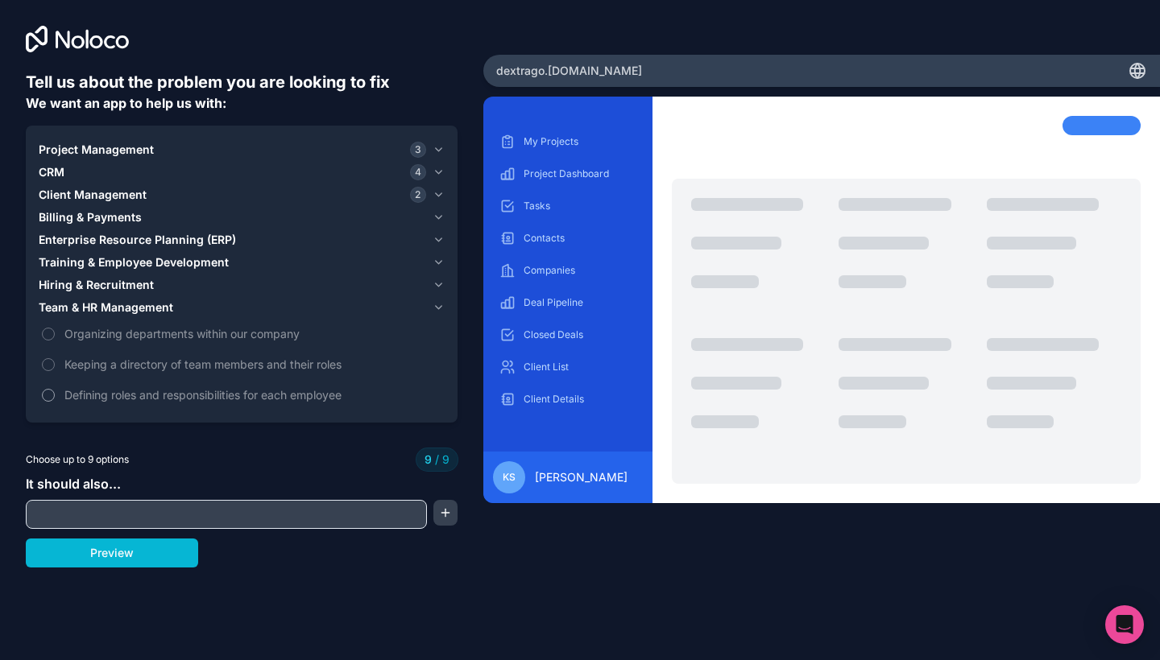
click at [197, 385] on label "Defining roles and responsibilities for each employee" at bounding box center [242, 395] width 406 height 30
click at [184, 362] on span "Keeping a directory of team members and their roles" at bounding box center [252, 364] width 377 height 17
click at [108, 304] on span "Team & HR Management" at bounding box center [106, 308] width 135 height 16
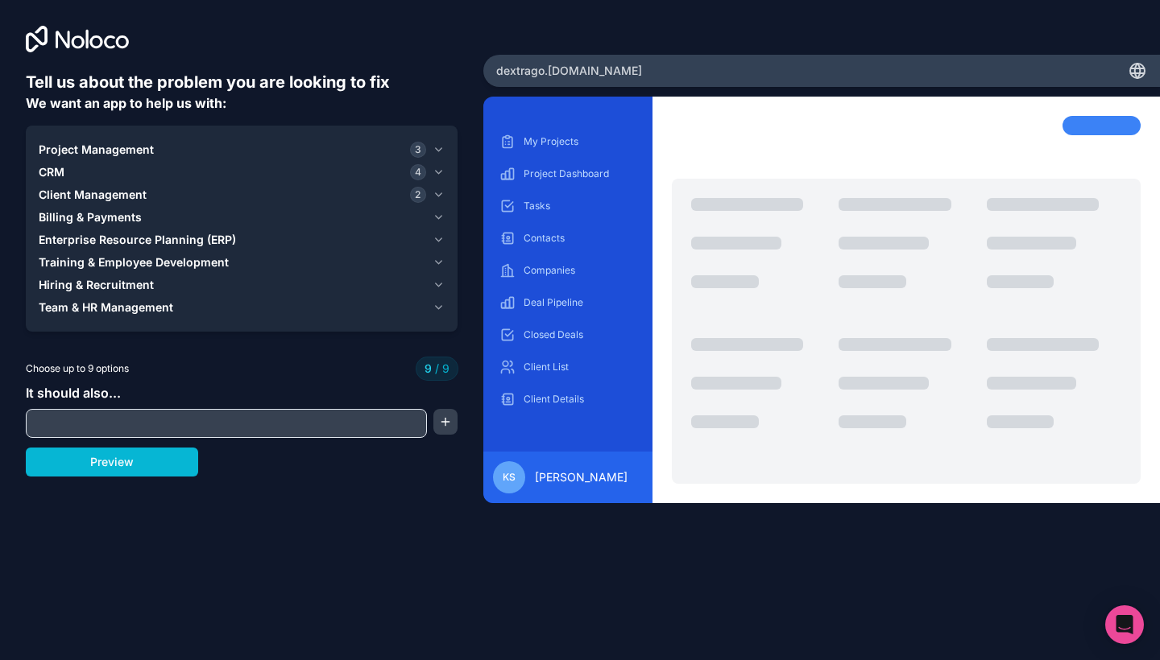
click at [99, 242] on span "Enterprise Resource Planning (ERP)" at bounding box center [137, 240] width 197 height 16
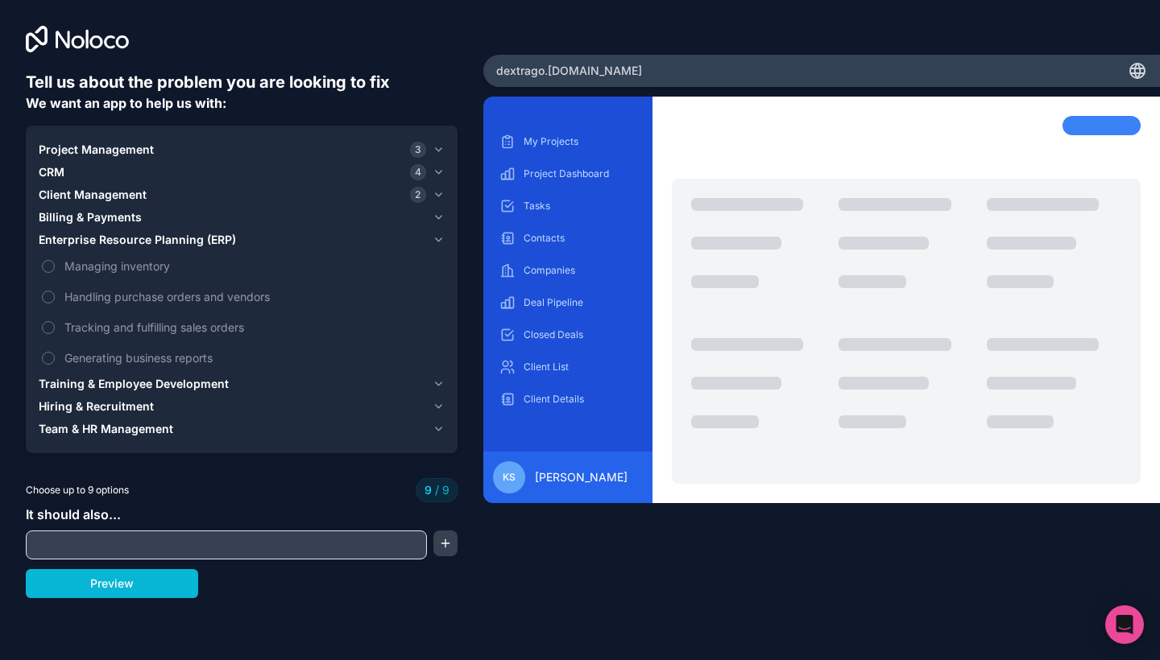
click at [129, 241] on span "Enterprise Resource Planning (ERP)" at bounding box center [137, 240] width 197 height 16
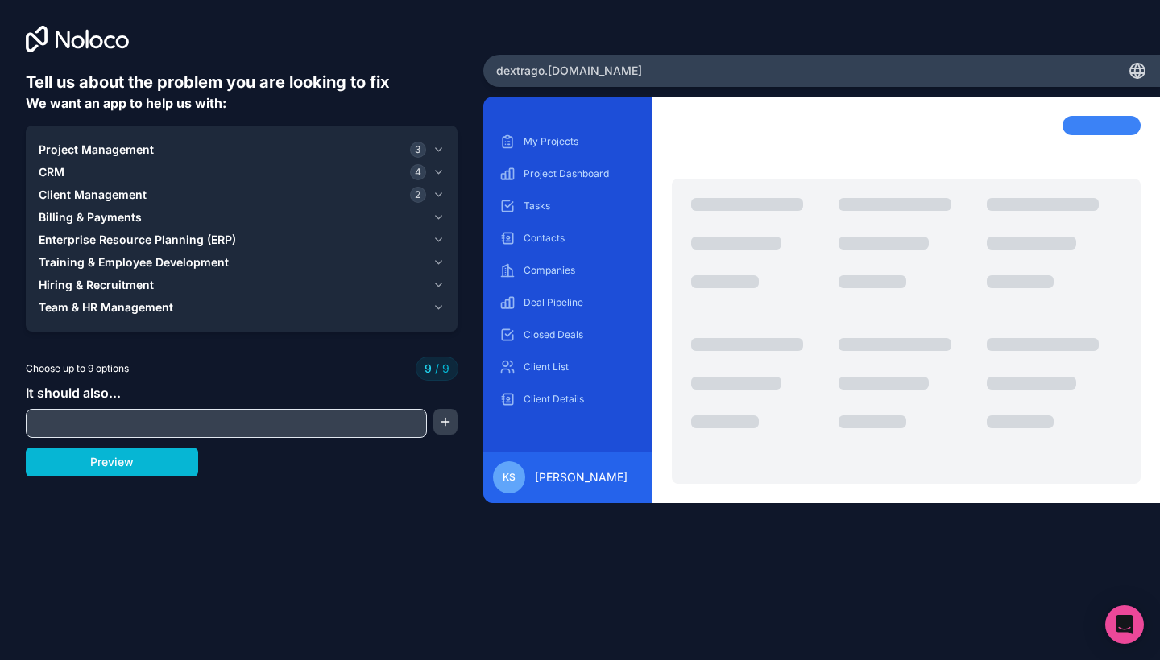
click at [105, 198] on span "Client Management" at bounding box center [93, 195] width 108 height 16
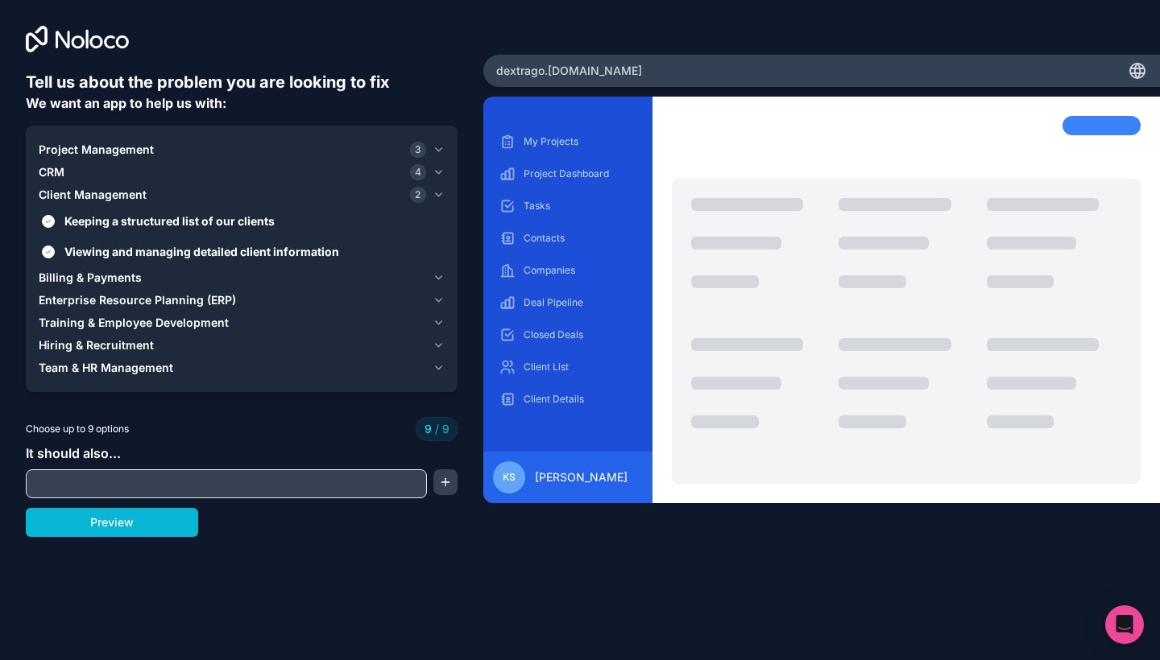
click at [91, 274] on span "Billing & Payments" at bounding box center [90, 278] width 103 height 16
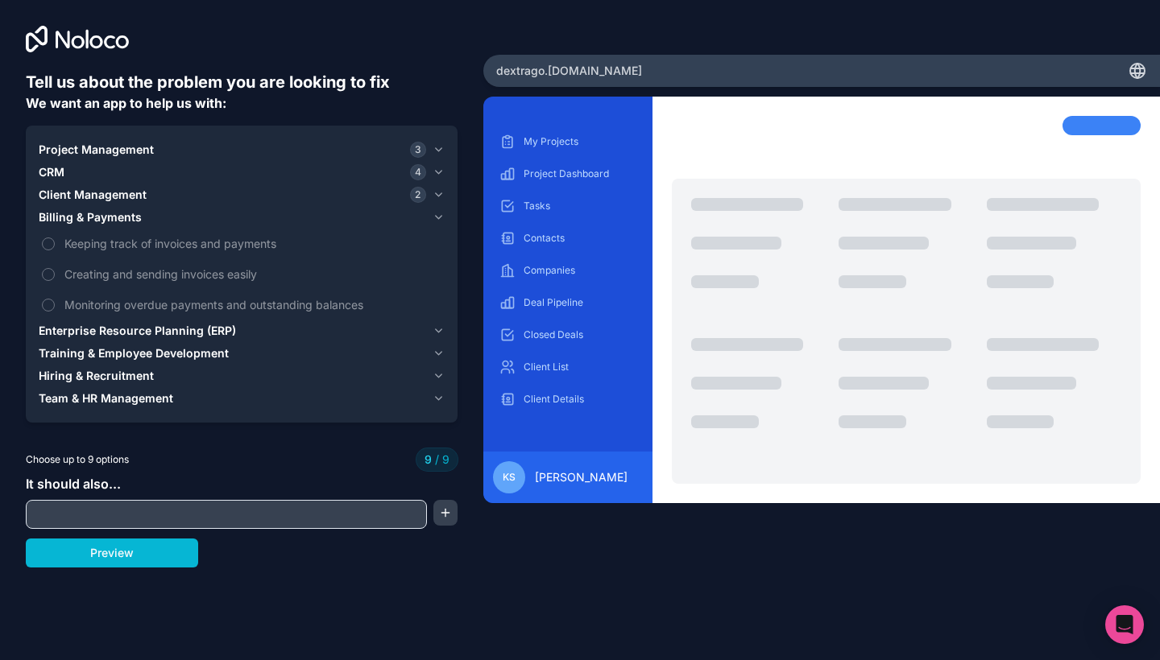
click at [75, 173] on div "CRM 4" at bounding box center [232, 172] width 387 height 16
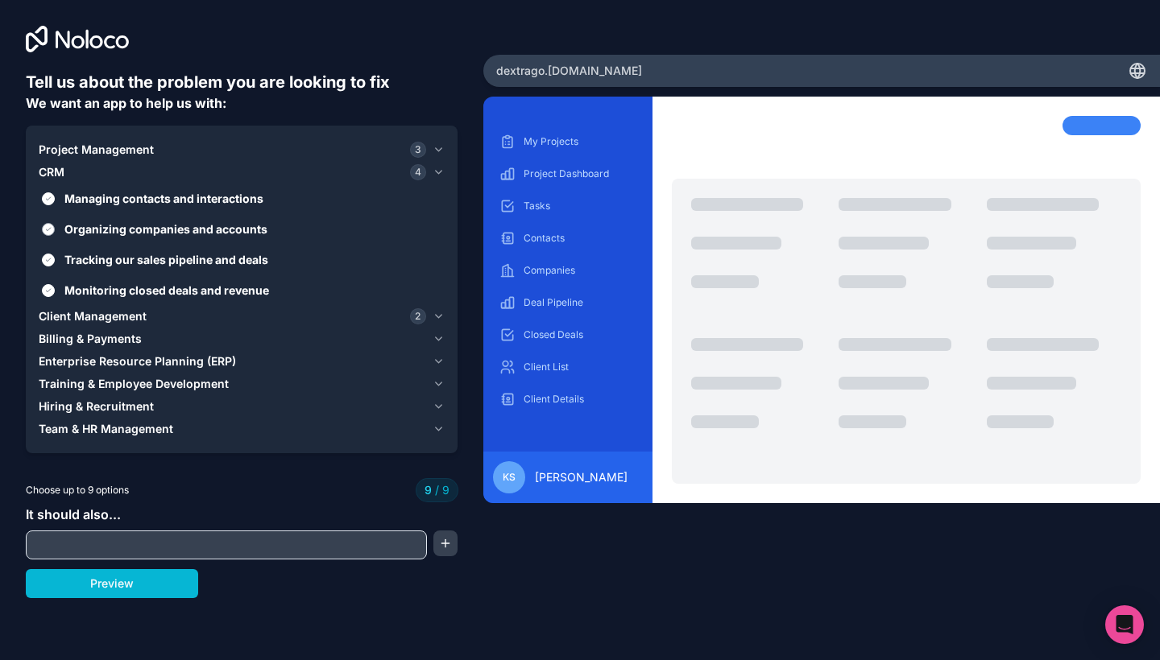
click at [111, 229] on span "Organizing companies and accounts" at bounding box center [252, 229] width 377 height 17
click at [55, 229] on button "Organizing companies and accounts" at bounding box center [48, 229] width 13 height 13
click at [109, 259] on span "Tracking our sales pipeline and deals" at bounding box center [252, 259] width 377 height 17
click at [55, 259] on button "Tracking our sales pipeline and deals" at bounding box center [48, 260] width 13 height 13
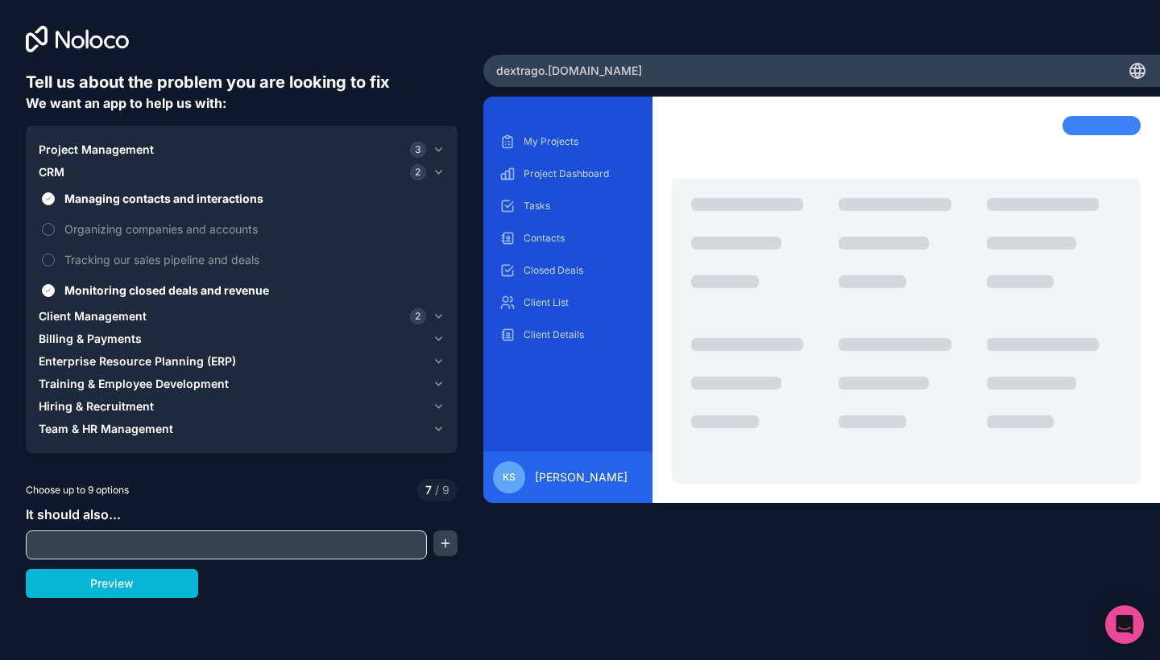
click at [93, 339] on span "Billing & Payments" at bounding box center [90, 339] width 103 height 16
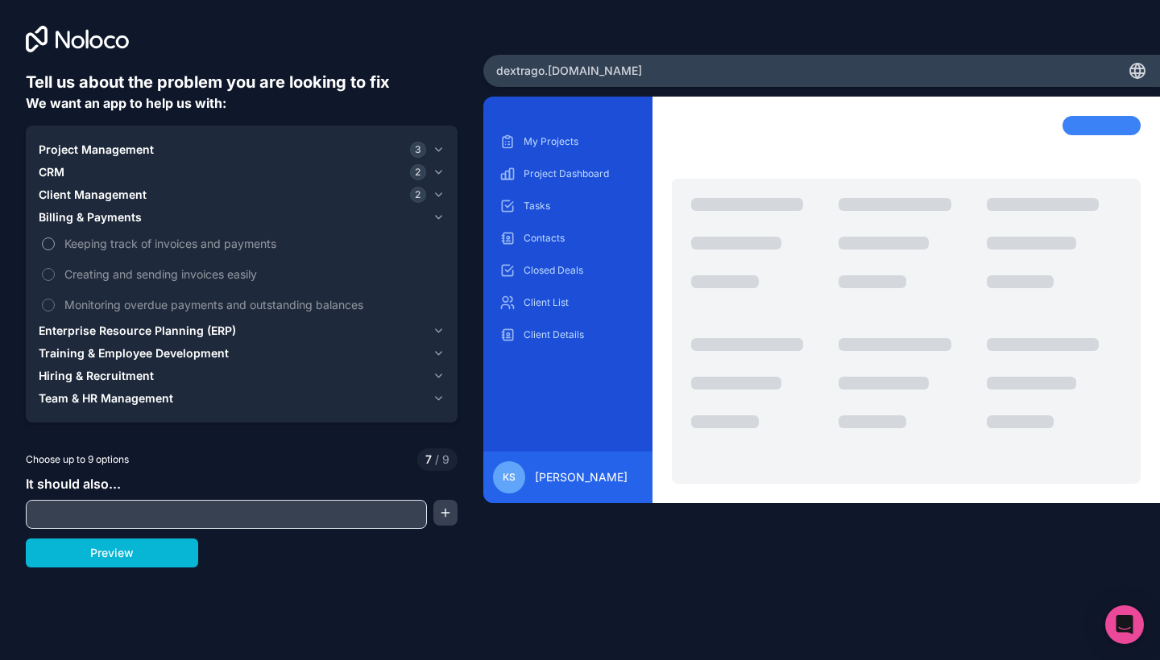
click at [112, 243] on span "Keeping track of invoices and payments" at bounding box center [252, 243] width 377 height 17
click at [55, 243] on button "Keeping track of invoices and payments" at bounding box center [48, 244] width 13 height 13
click at [110, 271] on span "Creating and sending invoices easily" at bounding box center [252, 274] width 377 height 17
click at [55, 271] on button "Creating and sending invoices easily" at bounding box center [48, 274] width 13 height 13
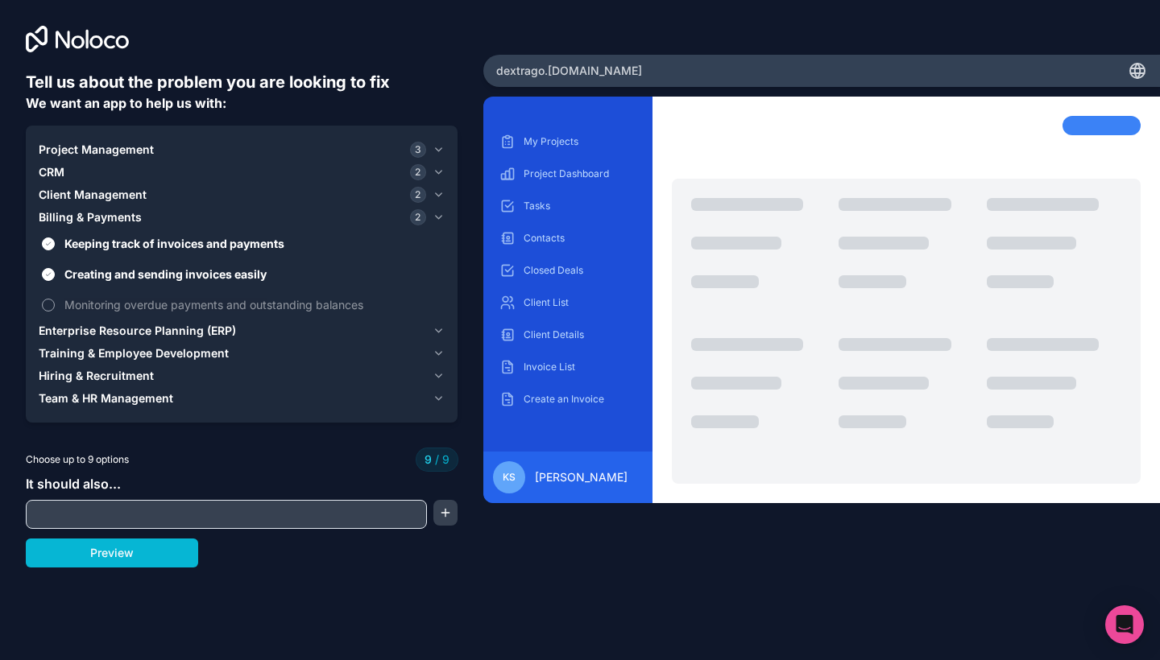
click at [108, 305] on span "Monitoring overdue payments and outstanding balances" at bounding box center [252, 304] width 377 height 17
click at [97, 312] on span "Monitoring overdue payments and outstanding balances" at bounding box center [252, 304] width 377 height 17
click at [90, 303] on span "Monitoring overdue payments and outstanding balances" at bounding box center [252, 304] width 377 height 17
click at [83, 153] on span "Project Management" at bounding box center [96, 150] width 115 height 16
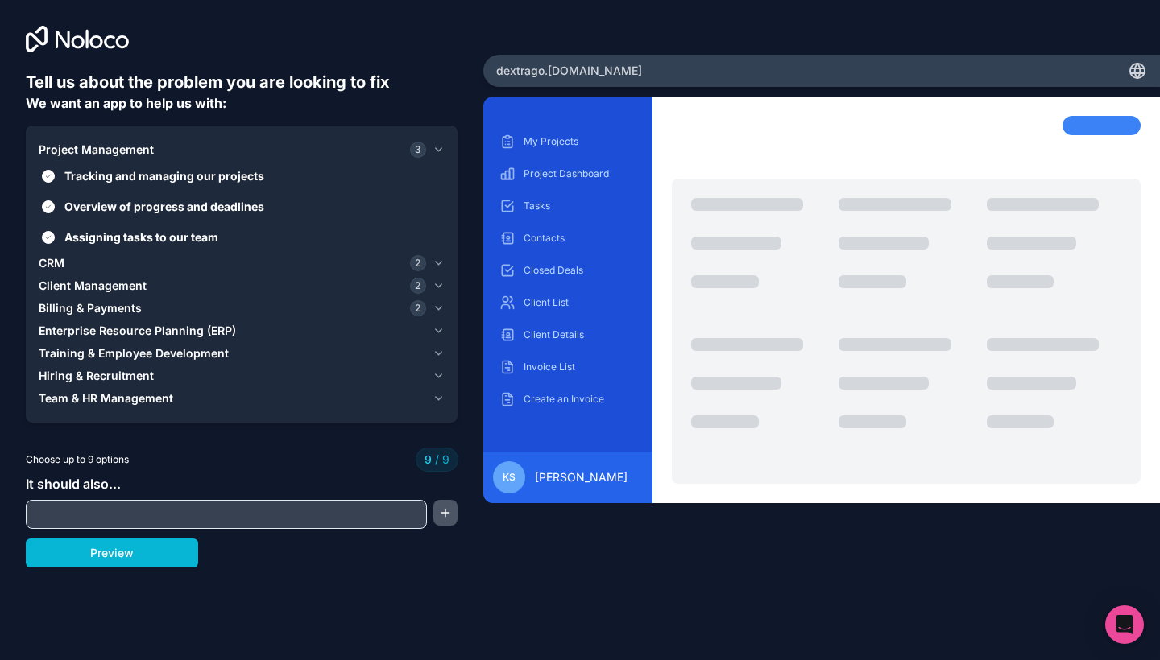
click at [440, 519] on button "button" at bounding box center [445, 513] width 24 height 26
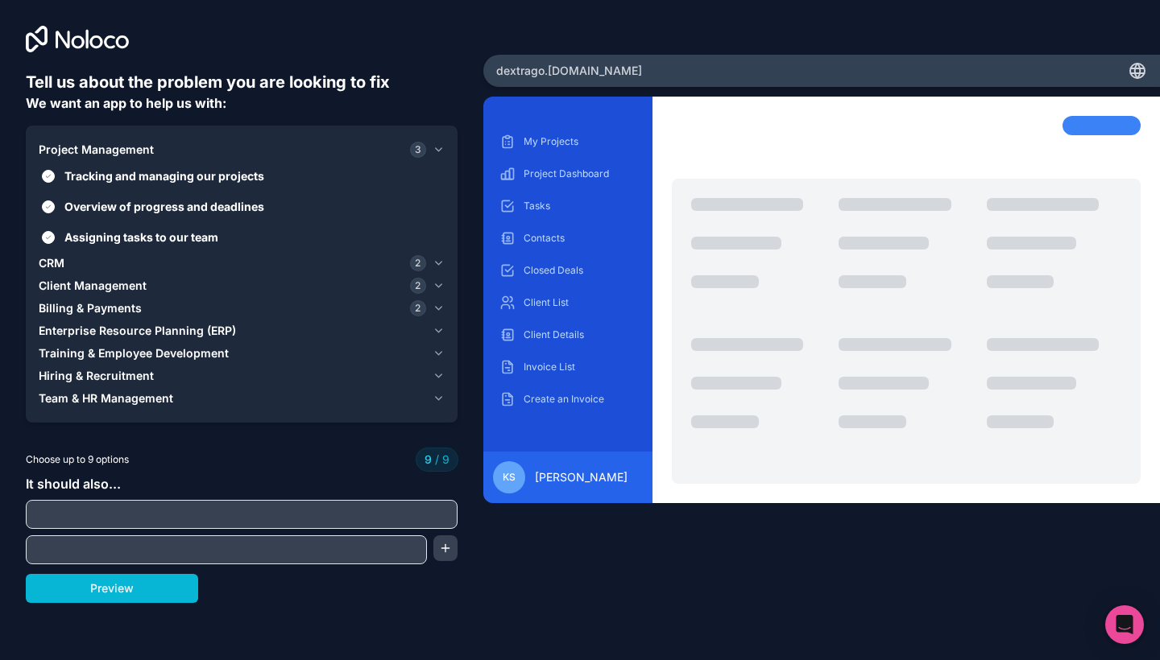
click at [312, 522] on input "text" at bounding box center [242, 514] width 424 height 23
click at [420, 601] on div "Preview" at bounding box center [242, 588] width 432 height 29
click at [364, 548] on input "text" at bounding box center [226, 550] width 393 height 23
click at [313, 507] on input "text" at bounding box center [242, 514] width 424 height 23
type input "n"
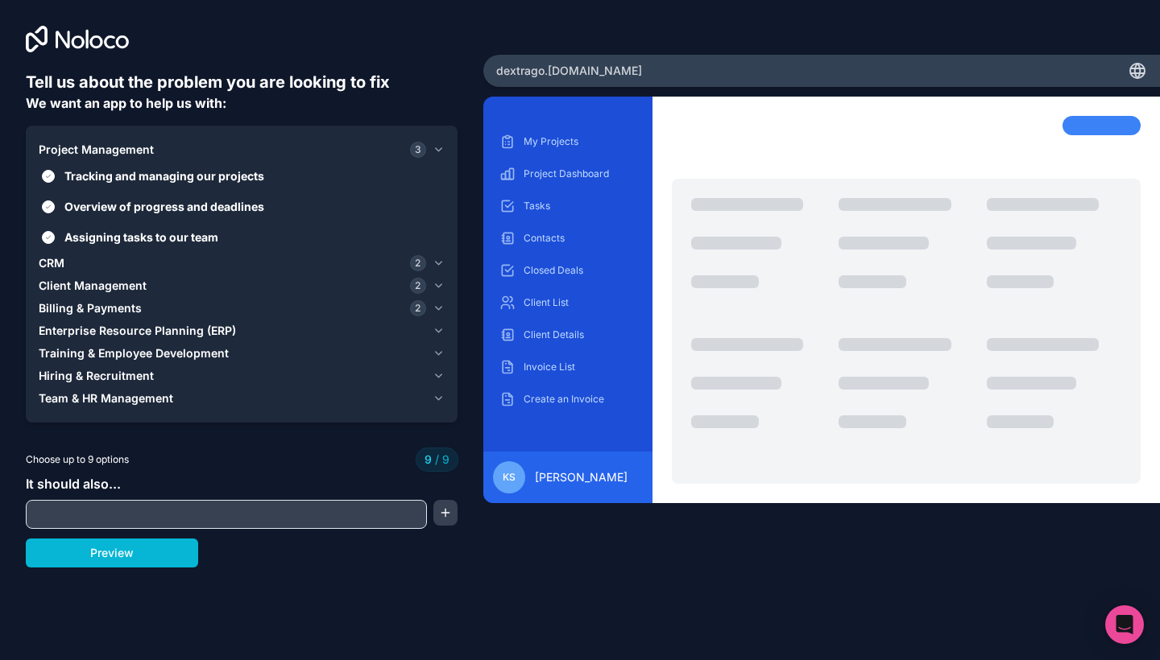
click at [287, 448] on div "Tell us about the problem you are looking to fix We want an app to help us with…" at bounding box center [242, 319] width 432 height 497
click at [91, 557] on button "Preview" at bounding box center [112, 553] width 172 height 29
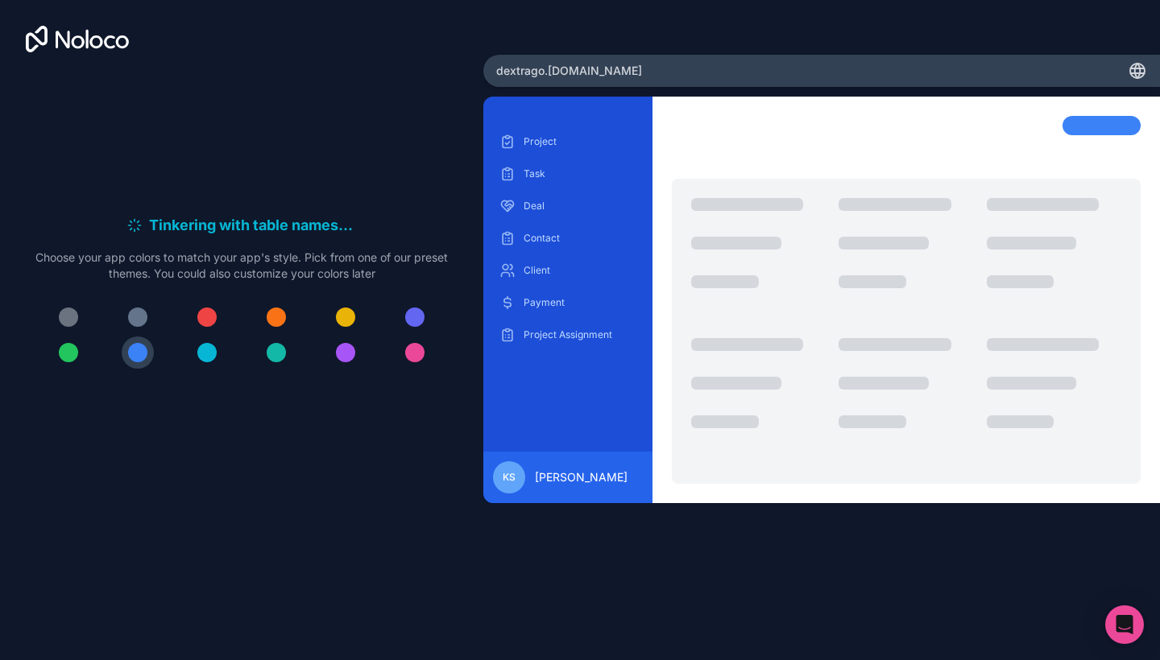
click at [227, 437] on div "Tinkering with table names . . . Meanwhile, let's personalize it! Choose your a…" at bounding box center [242, 297] width 432 height 453
click at [141, 314] on div at bounding box center [137, 317] width 19 height 19
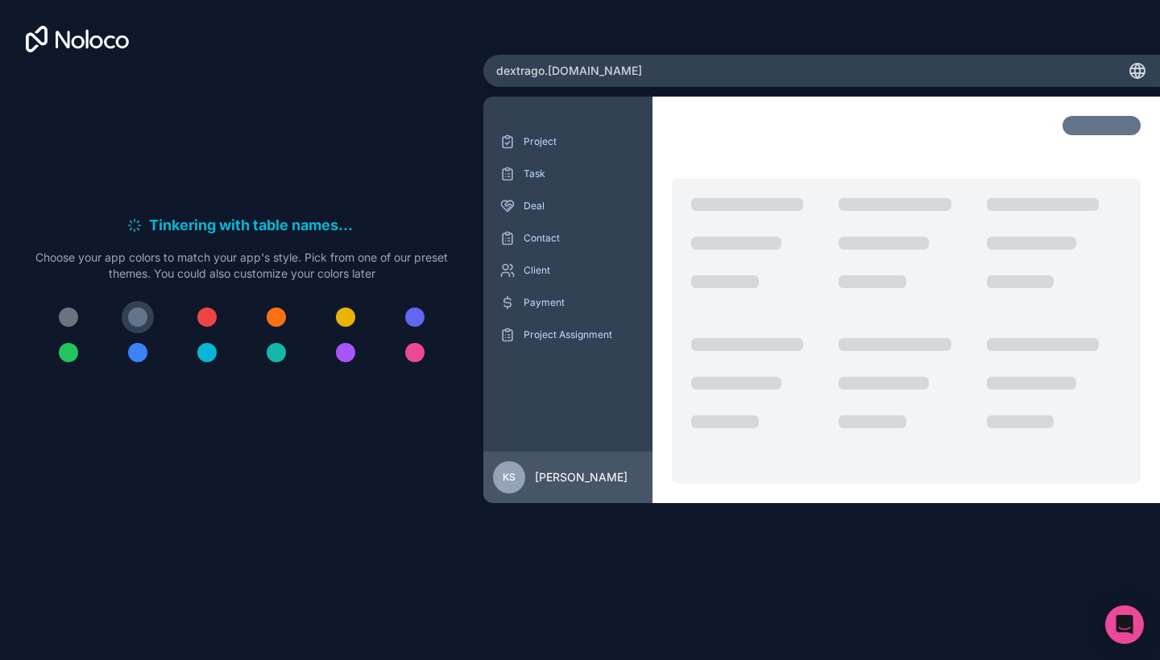
click at [136, 349] on div at bounding box center [137, 352] width 19 height 19
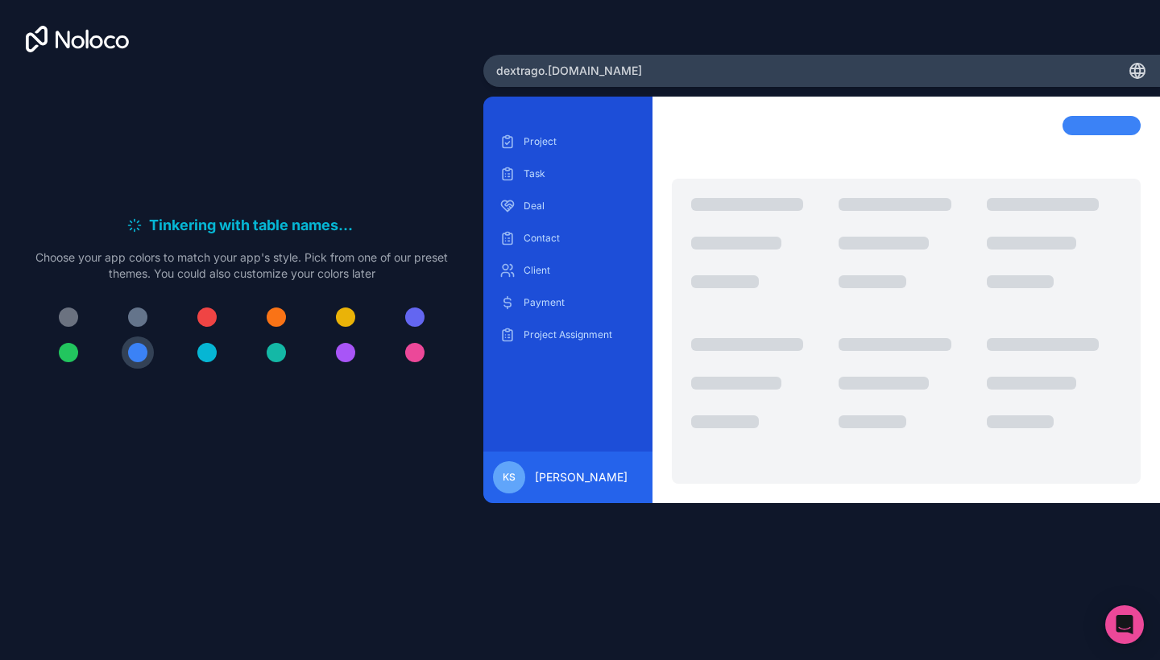
click at [430, 229] on div "Tinkering with table names . . ." at bounding box center [241, 225] width 412 height 23
click at [511, 482] on span "KS" at bounding box center [509, 477] width 13 height 13
click at [575, 482] on span "Kefane Smith" at bounding box center [581, 478] width 93 height 16
click at [557, 333] on p "Project Assignment" at bounding box center [580, 335] width 113 height 13
click at [551, 289] on div "Project Task Deal Contact Client Payment Project Assignment" at bounding box center [567, 238] width 143 height 219
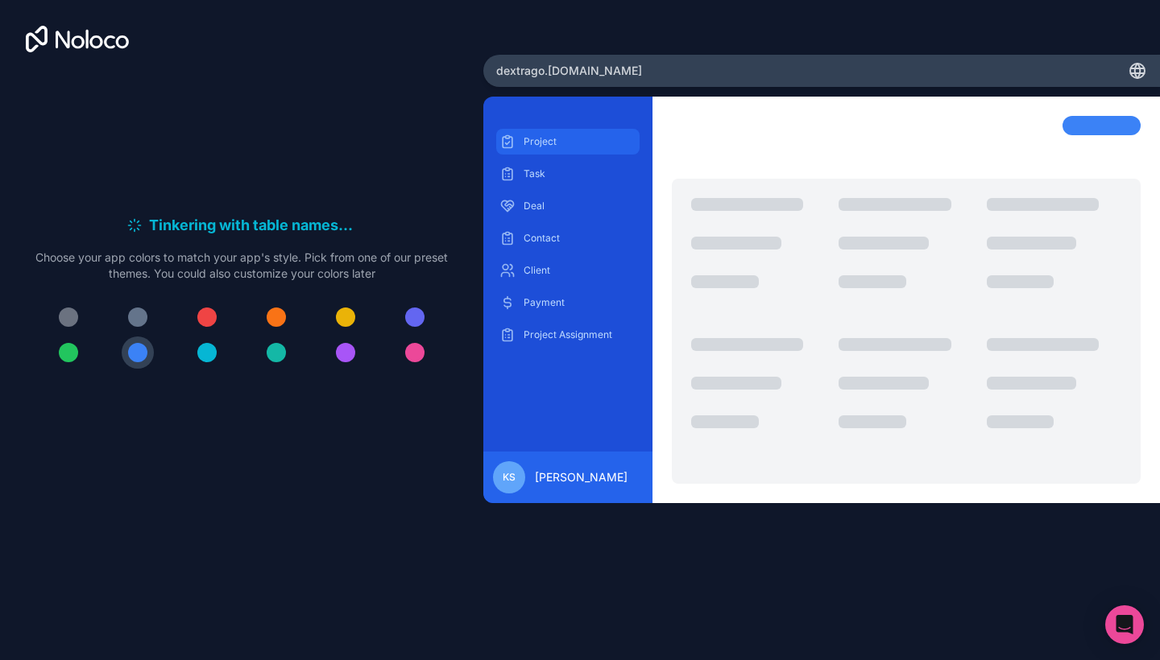
click at [532, 141] on p "Project" at bounding box center [580, 141] width 113 height 13
click at [532, 172] on p "Task" at bounding box center [580, 174] width 113 height 13
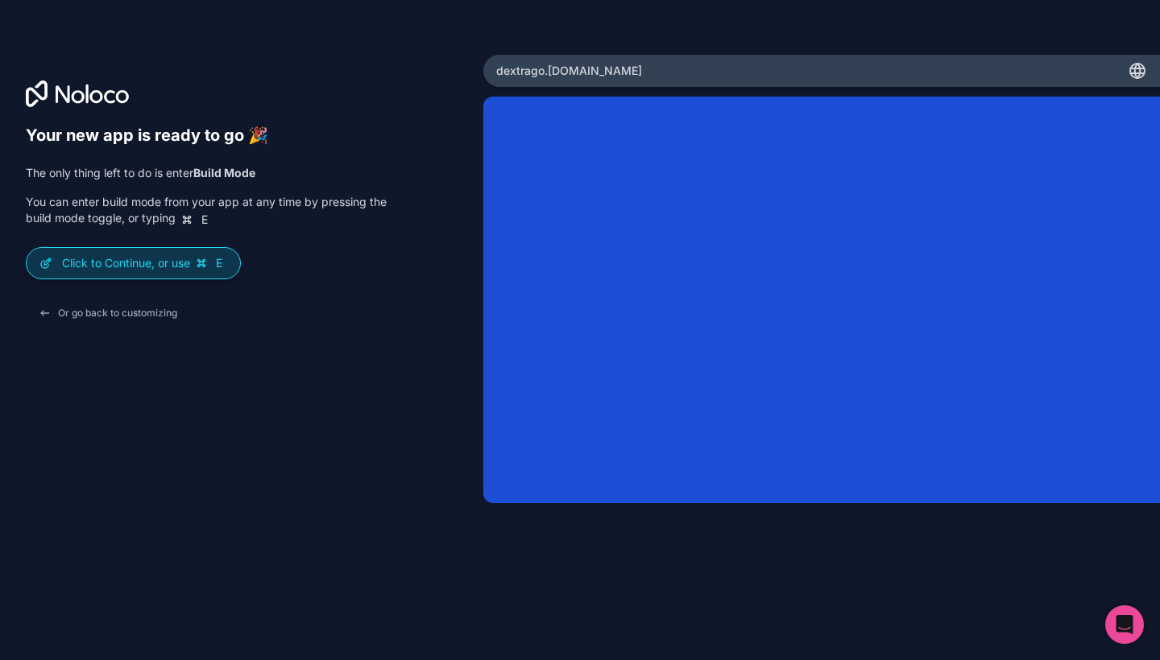
click at [214, 263] on span "E" at bounding box center [219, 263] width 16 height 16
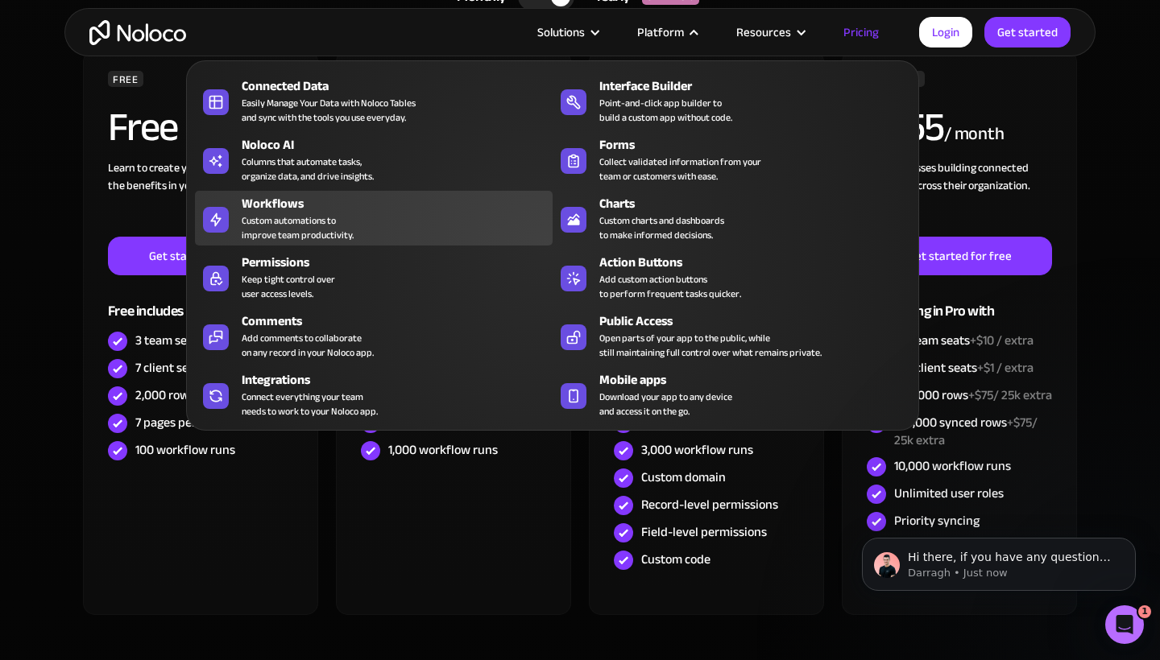
click at [369, 201] on div "Workflows" at bounding box center [401, 203] width 318 height 19
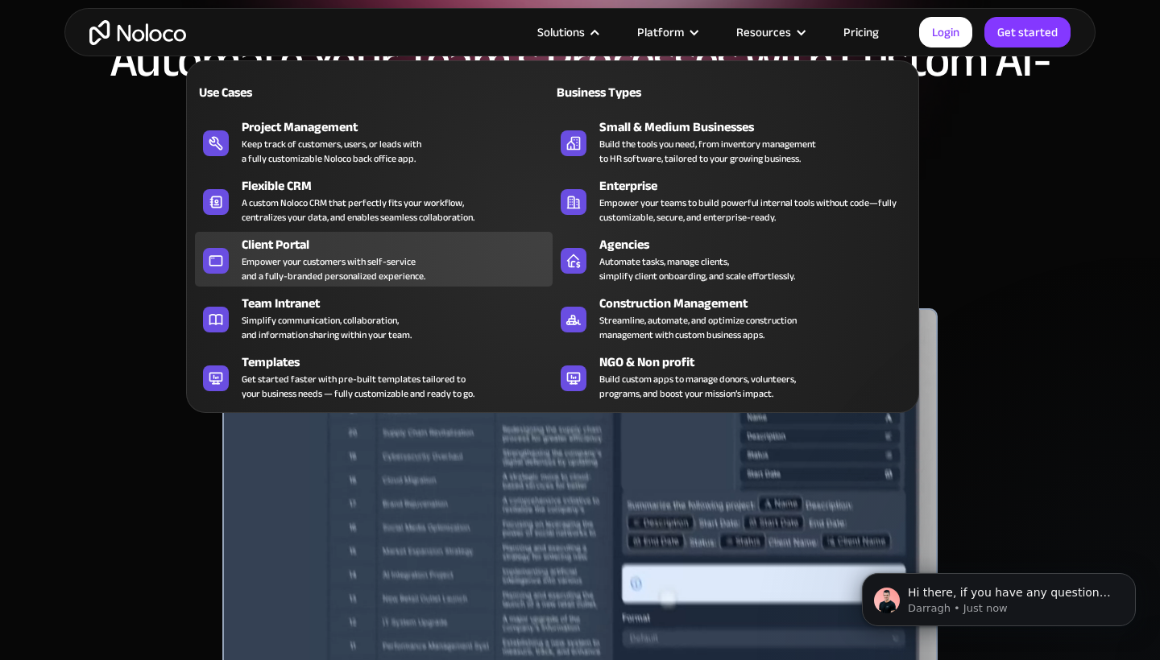
click at [409, 250] on div "Client Portal" at bounding box center [401, 244] width 318 height 19
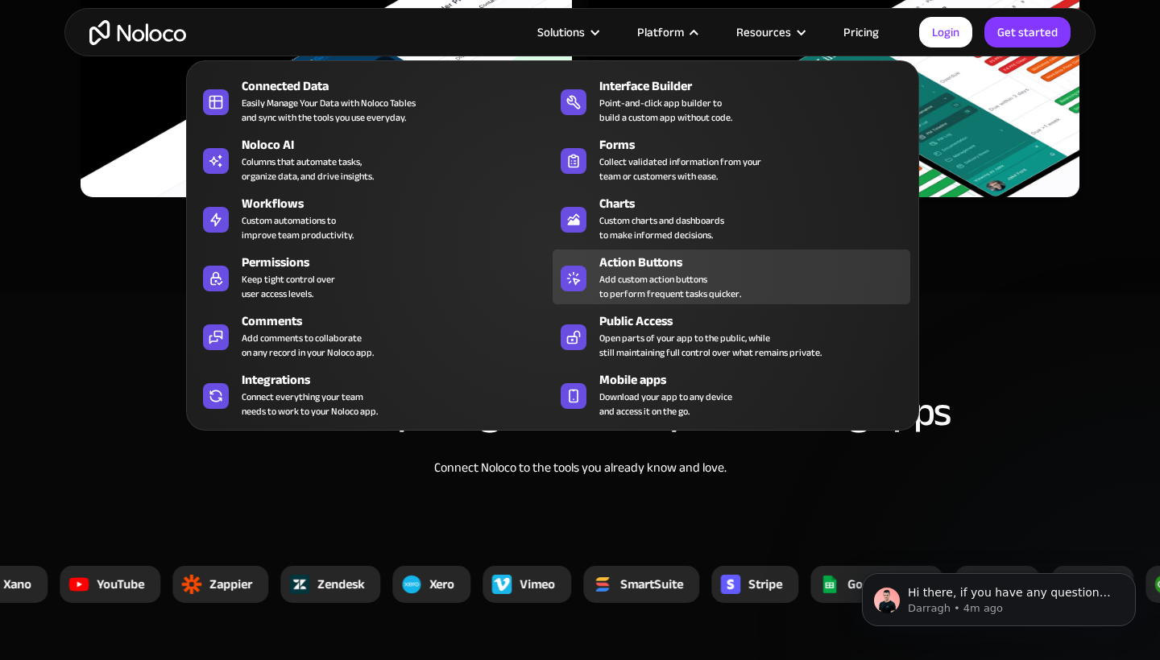
scroll to position [5815, 0]
